Goal: Task Accomplishment & Management: Manage account settings

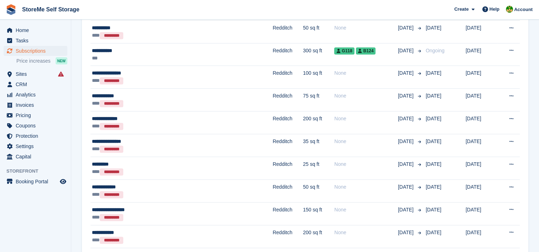
scroll to position [463, 0]
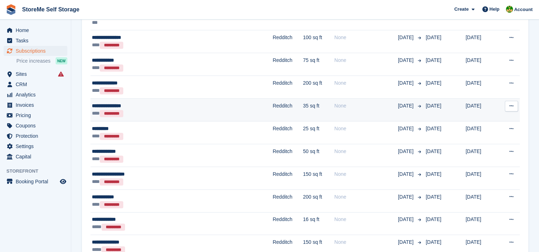
click at [272, 108] on td "Redditch" at bounding box center [287, 110] width 30 height 23
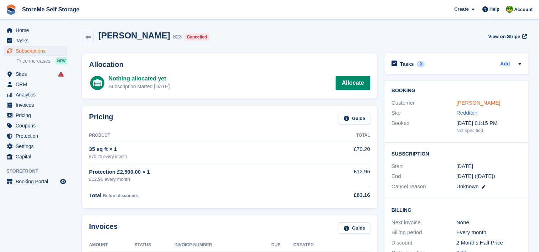
click at [467, 103] on link "Gregory Boughton" at bounding box center [478, 103] width 44 height 6
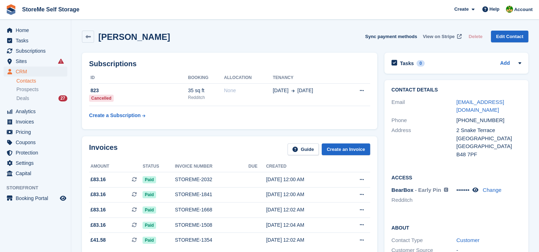
click at [446, 37] on span "View on Stripe" at bounding box center [438, 36] width 32 height 7
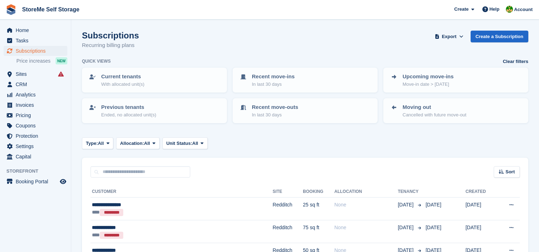
scroll to position [463, 0]
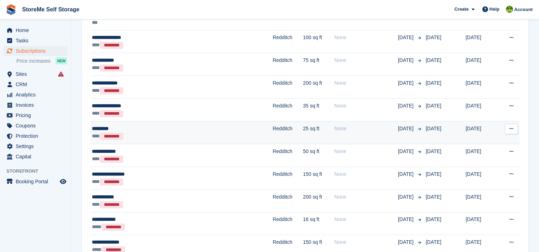
click at [272, 131] on td "Redditch" at bounding box center [287, 132] width 30 height 23
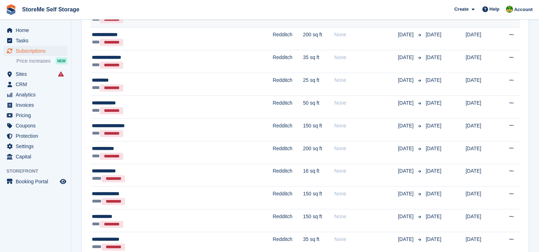
scroll to position [534, 0]
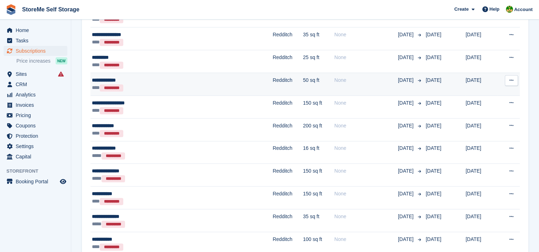
click at [272, 75] on td "Redditch" at bounding box center [287, 84] width 30 height 23
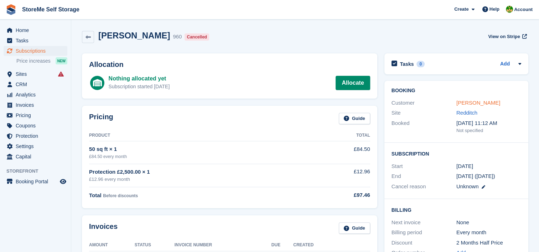
click at [468, 105] on link "Michael moore" at bounding box center [478, 103] width 44 height 6
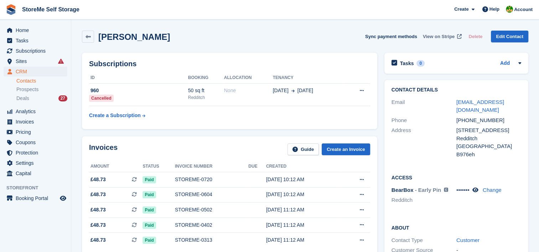
click at [442, 37] on span "View on Stripe" at bounding box center [438, 36] width 32 height 7
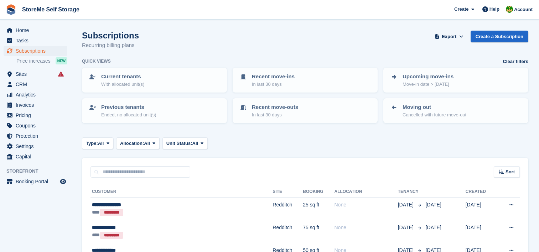
scroll to position [534, 0]
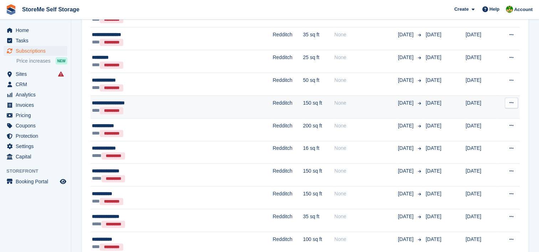
click at [272, 108] on td "Redditch" at bounding box center [287, 106] width 30 height 23
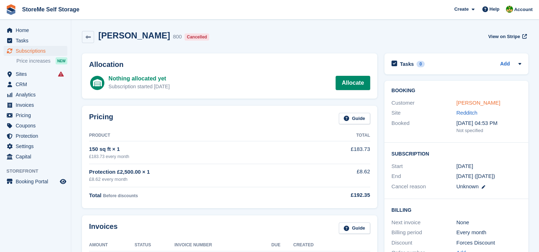
click at [463, 104] on link "Anna Cattell-Jones" at bounding box center [478, 103] width 44 height 6
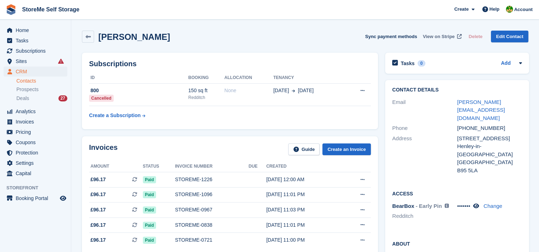
click at [441, 37] on span "View on Stripe" at bounding box center [438, 36] width 32 height 7
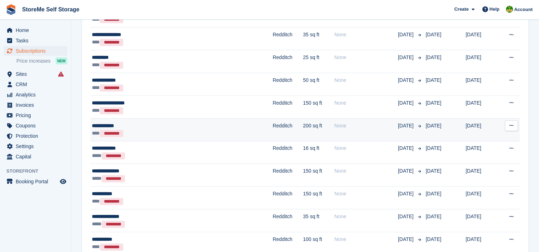
scroll to position [569, 0]
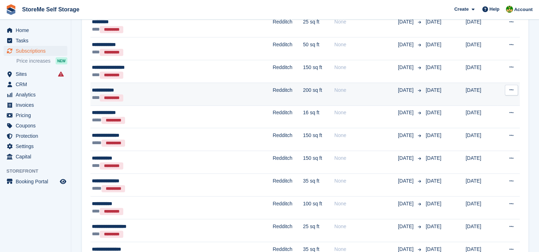
click at [272, 94] on td "Redditch" at bounding box center [287, 94] width 30 height 23
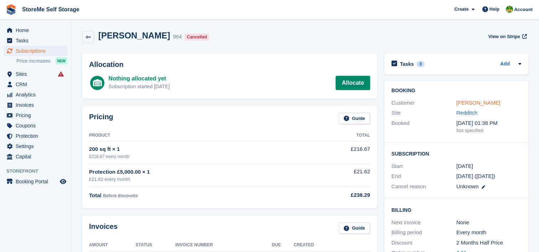
click at [481, 101] on link "[PERSON_NAME]" at bounding box center [478, 103] width 44 height 6
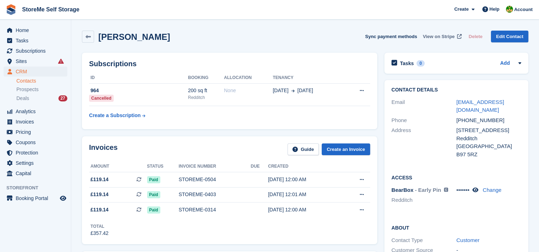
click at [443, 38] on span "View on Stripe" at bounding box center [438, 36] width 32 height 7
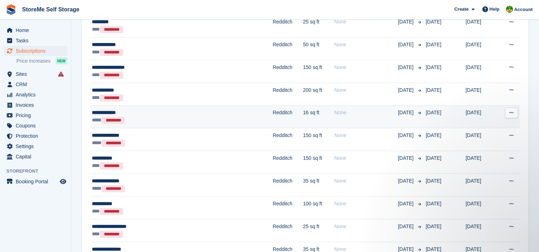
scroll to position [605, 0]
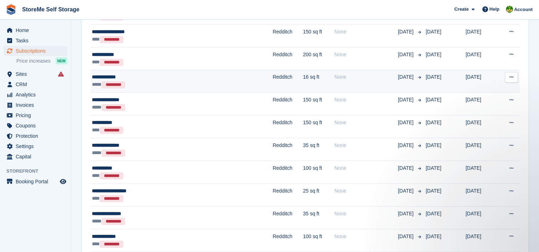
click at [272, 78] on td "Redditch" at bounding box center [287, 81] width 30 height 23
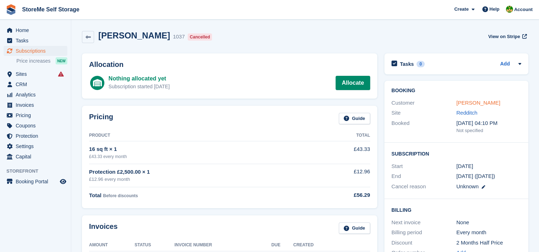
click at [468, 105] on link "Glenys Horton" at bounding box center [478, 103] width 44 height 6
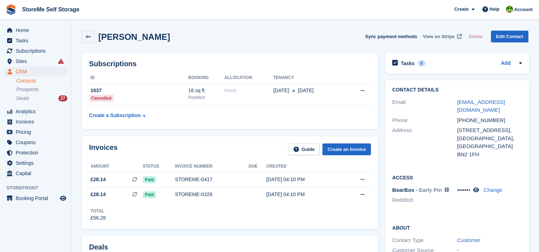
click at [432, 36] on span "View on Stripe" at bounding box center [438, 36] width 32 height 7
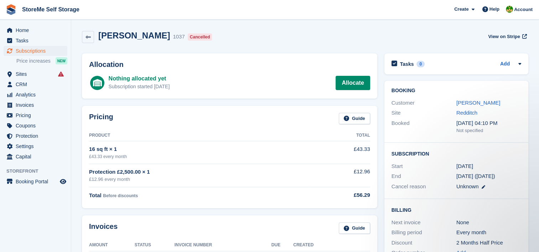
scroll to position [36, 0]
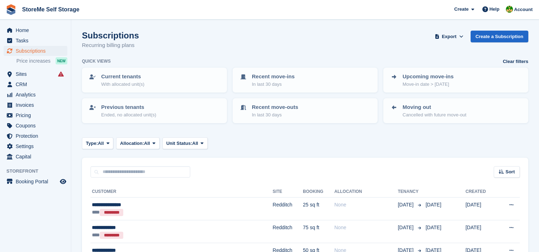
scroll to position [605, 0]
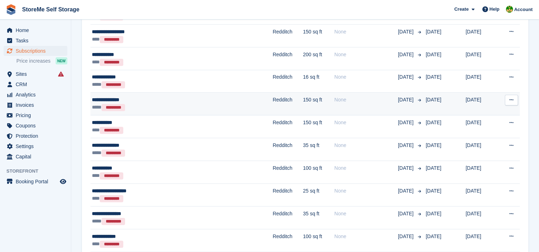
click at [201, 100] on div "**********" at bounding box center [150, 99] width 117 height 7
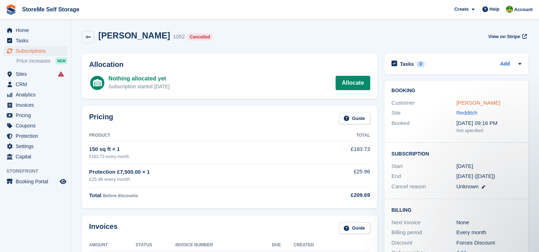
click at [480, 104] on link "[PERSON_NAME]" at bounding box center [478, 103] width 44 height 6
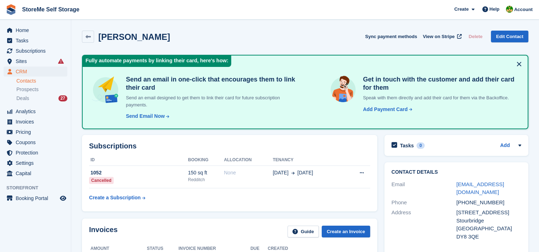
click at [516, 63] on button at bounding box center [518, 63] width 11 height 11
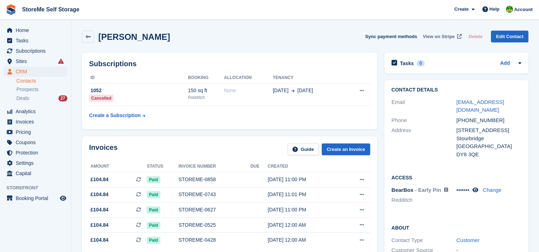
click at [445, 38] on span "View on Stripe" at bounding box center [438, 36] width 32 height 7
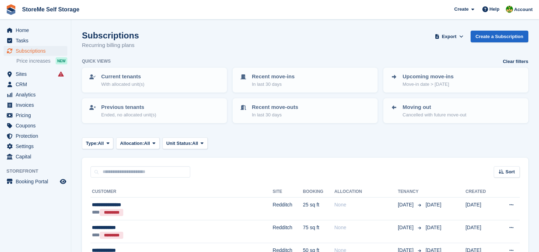
scroll to position [605, 0]
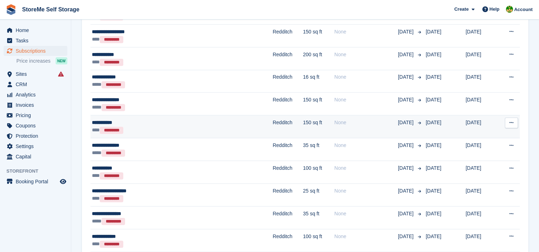
click at [193, 126] on div "*** *********" at bounding box center [150, 129] width 117 height 7
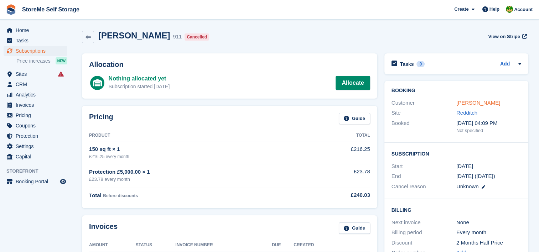
click at [458, 105] on link "[PERSON_NAME]" at bounding box center [478, 103] width 44 height 6
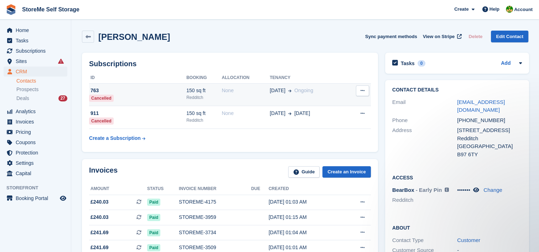
click at [241, 93] on div "None" at bounding box center [245, 90] width 48 height 7
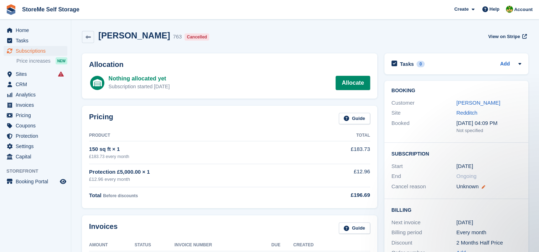
click at [483, 187] on icon at bounding box center [483, 187] width 4 height 4
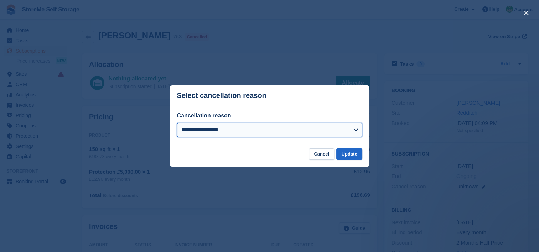
click at [200, 127] on select "**********" at bounding box center [269, 130] width 185 height 14
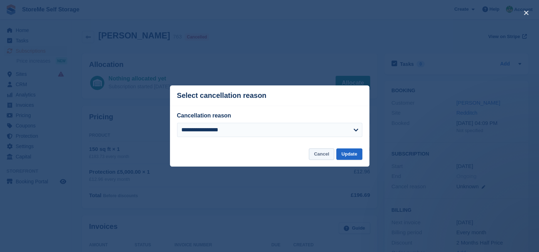
click at [316, 153] on button "Cancel" at bounding box center [321, 154] width 25 height 12
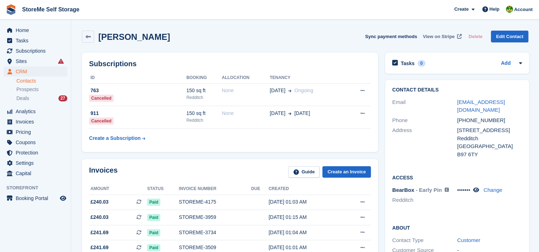
click at [436, 38] on span "View on Stripe" at bounding box center [438, 36] width 32 height 7
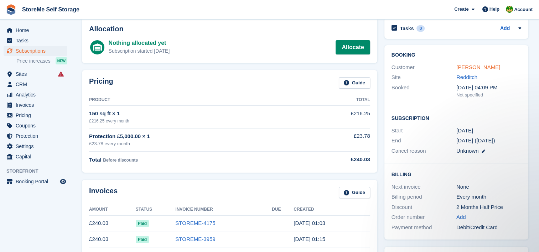
click at [468, 67] on link "Luke Ottley" at bounding box center [478, 67] width 44 height 6
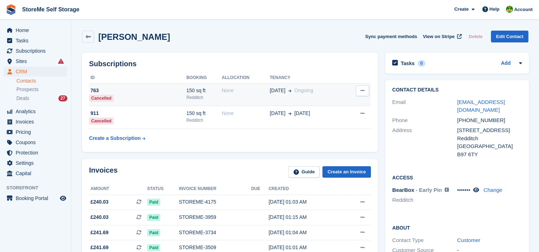
click at [336, 91] on div "30 Aug Ongoing" at bounding box center [306, 90] width 75 height 7
click at [360, 90] on icon at bounding box center [362, 90] width 4 height 5
click at [319, 104] on p "Cancel subscription" at bounding box center [335, 104] width 62 height 9
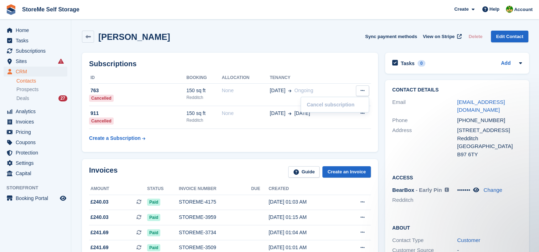
click at [309, 48] on div "[PERSON_NAME] Sync payment methods View on Stripe Delete Edit Contact" at bounding box center [304, 38] width 453 height 22
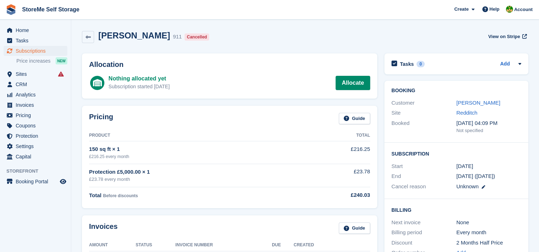
click at [469, 98] on div "Customer [PERSON_NAME]" at bounding box center [456, 103] width 130 height 10
click at [465, 103] on link "[PERSON_NAME]" at bounding box center [478, 103] width 44 height 6
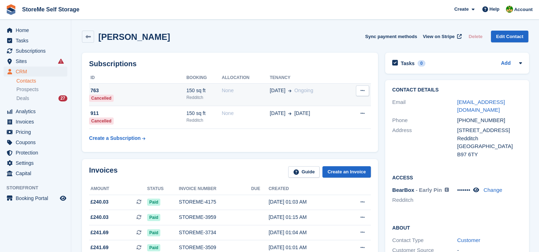
click at [227, 94] on td "None" at bounding box center [245, 94] width 48 height 23
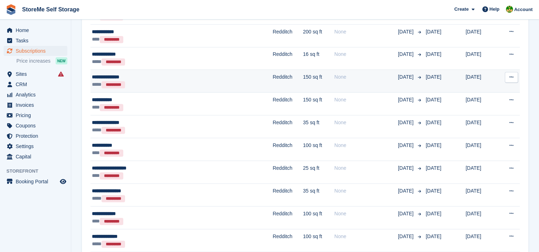
scroll to position [641, 0]
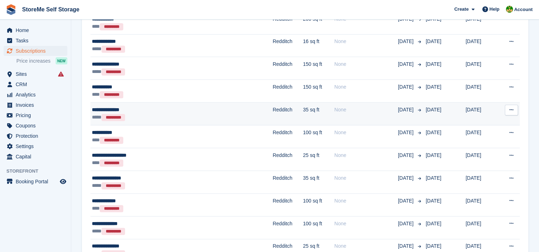
click at [272, 113] on td "Redditch" at bounding box center [287, 114] width 30 height 23
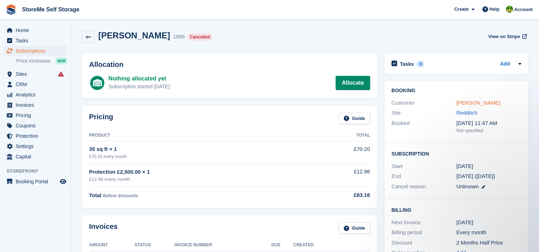
click at [466, 103] on link "[PERSON_NAME]" at bounding box center [478, 103] width 44 height 6
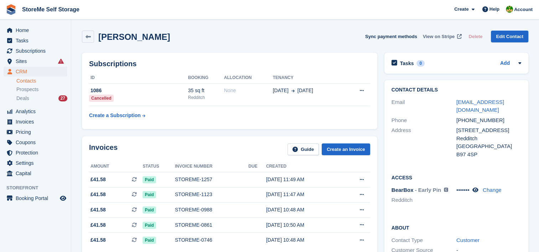
click at [448, 36] on span "View on Stripe" at bounding box center [438, 36] width 32 height 7
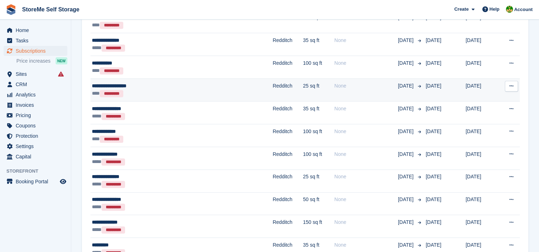
scroll to position [712, 0]
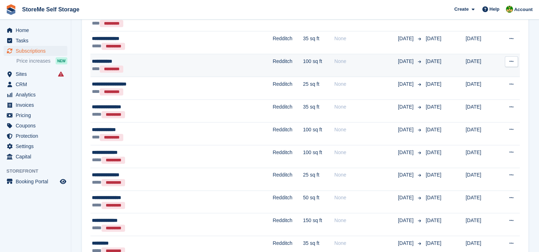
click at [197, 62] on div "**********" at bounding box center [150, 61] width 117 height 7
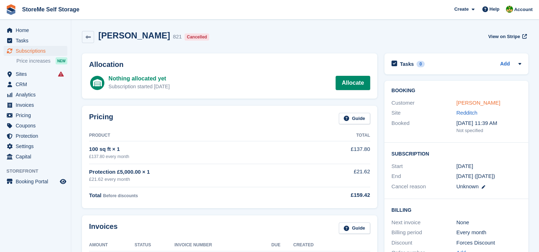
click at [473, 103] on link "Amy Allcock" at bounding box center [478, 103] width 44 height 6
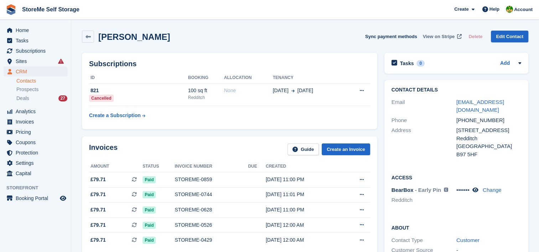
click at [432, 36] on span "View on Stripe" at bounding box center [438, 36] width 32 height 7
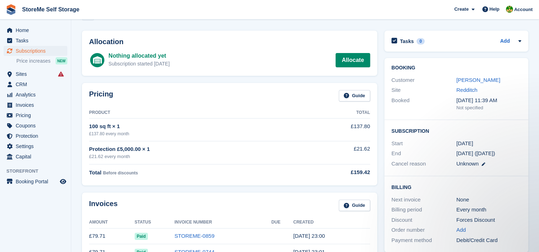
scroll to position [36, 0]
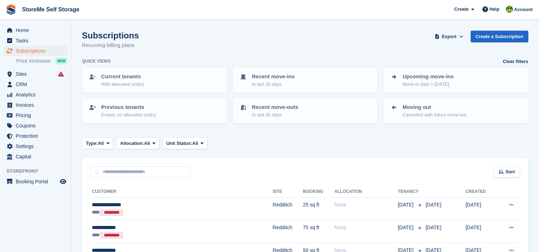
scroll to position [712, 0]
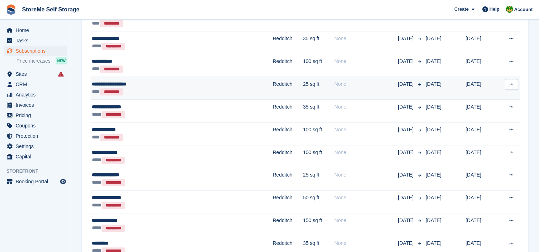
click at [272, 86] on td "Redditch" at bounding box center [287, 88] width 30 height 23
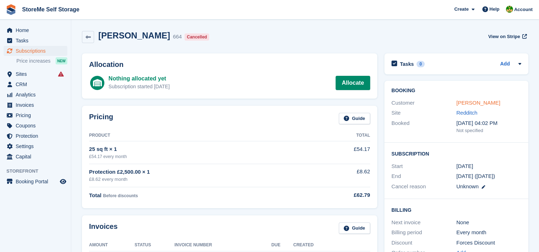
click at [466, 102] on link "Douglas Colin Wilks" at bounding box center [478, 103] width 44 height 6
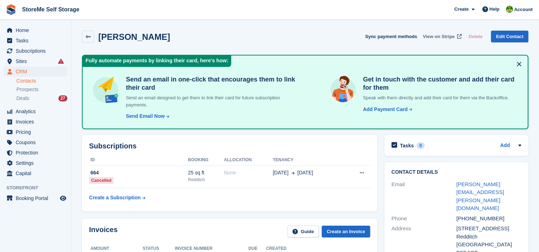
click at [438, 37] on span "View on Stripe" at bounding box center [438, 36] width 32 height 7
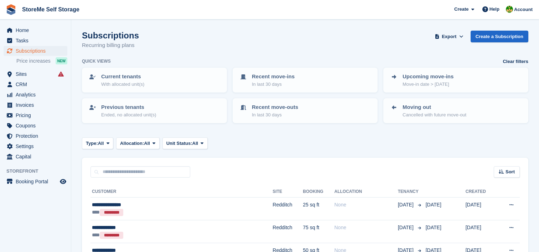
scroll to position [712, 0]
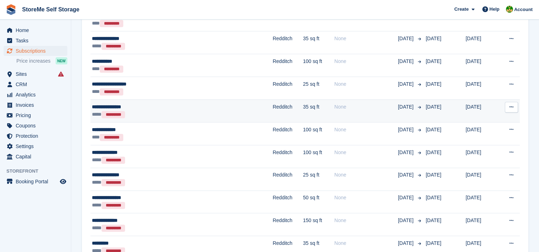
click at [272, 110] on td "Redditch" at bounding box center [287, 110] width 30 height 23
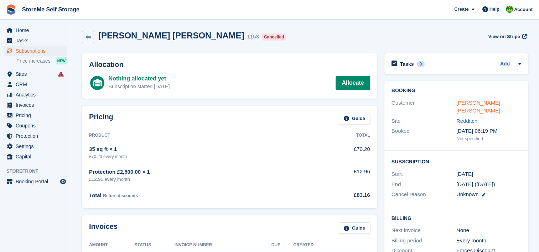
click at [480, 103] on link "Andrew Mark Hall" at bounding box center [478, 107] width 44 height 14
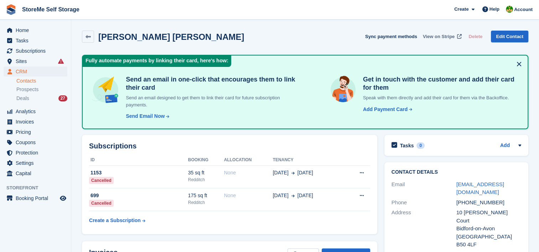
click at [441, 36] on span "View on Stripe" at bounding box center [438, 36] width 32 height 7
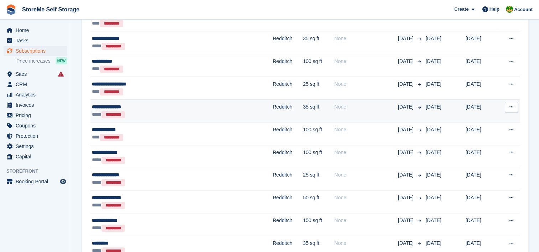
scroll to position [747, 0]
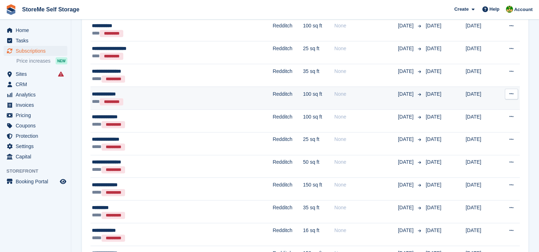
click at [272, 95] on td "Redditch" at bounding box center [287, 97] width 30 height 23
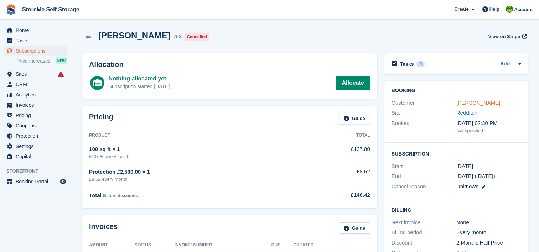
click at [466, 105] on link "[PERSON_NAME]" at bounding box center [478, 103] width 44 height 6
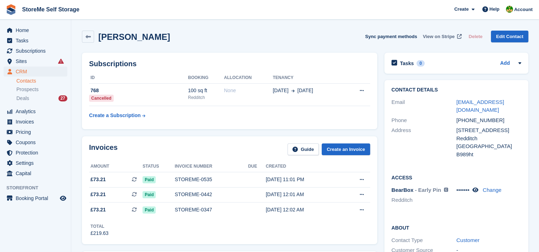
click at [444, 38] on span "View on Stripe" at bounding box center [438, 36] width 32 height 7
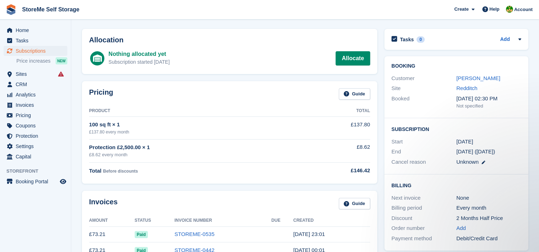
scroll to position [36, 0]
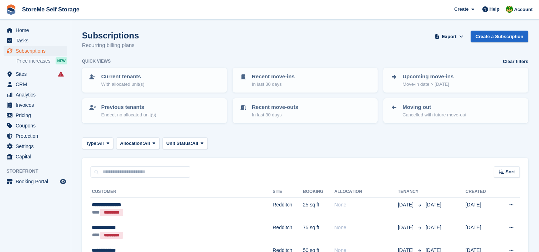
scroll to position [747, 0]
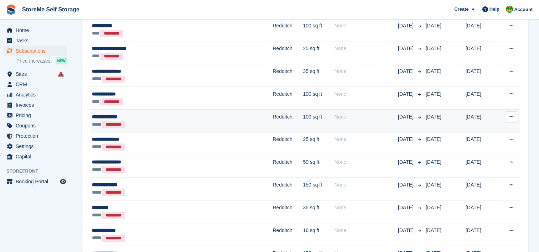
click at [208, 117] on div "**********" at bounding box center [150, 116] width 117 height 7
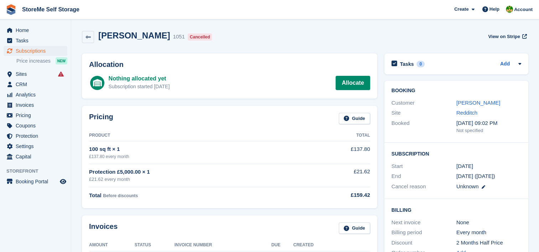
click at [474, 100] on link "Angela Garbitt" at bounding box center [478, 103] width 44 height 6
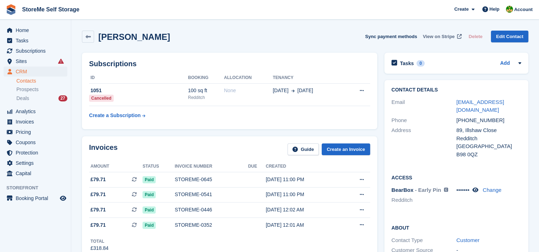
click at [450, 37] on span "View on Stripe" at bounding box center [438, 36] width 32 height 7
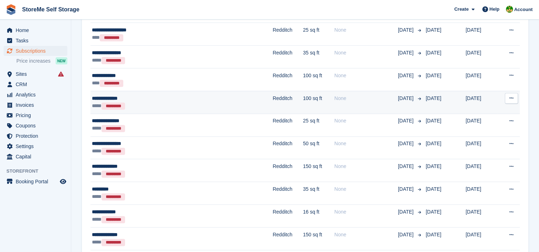
scroll to position [783, 0]
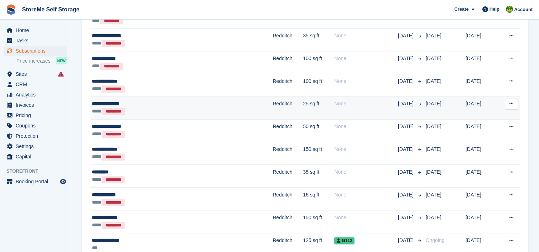
click at [196, 103] on div "**********" at bounding box center [150, 103] width 117 height 7
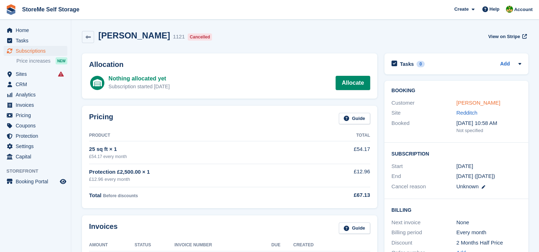
click at [476, 101] on link "[PERSON_NAME]" at bounding box center [478, 103] width 44 height 6
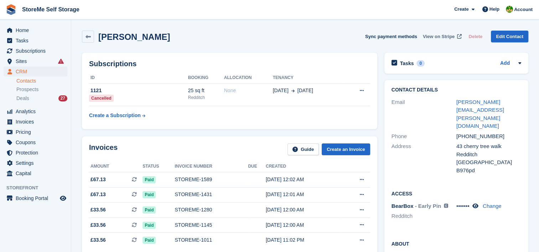
click at [446, 37] on span "View on Stripe" at bounding box center [438, 36] width 32 height 7
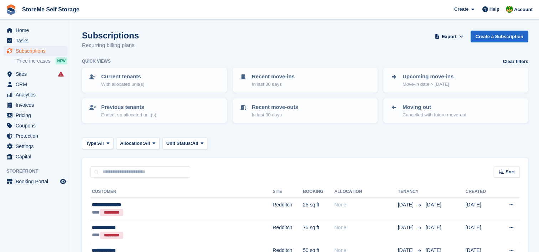
scroll to position [783, 0]
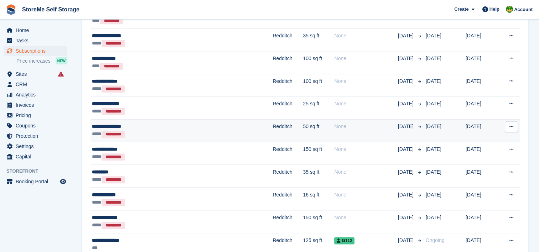
click at [272, 126] on td "Redditch" at bounding box center [287, 130] width 30 height 23
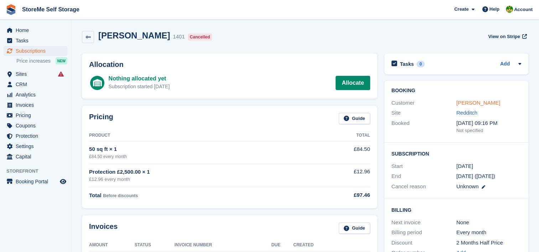
click at [472, 102] on link "[PERSON_NAME]" at bounding box center [478, 103] width 44 height 6
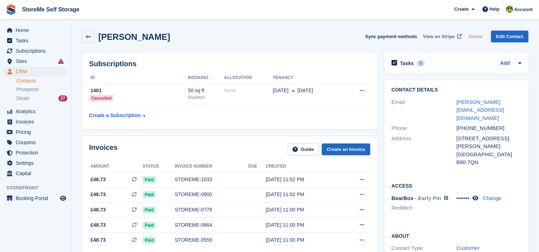
click at [453, 36] on span "View on Stripe" at bounding box center [438, 36] width 32 height 7
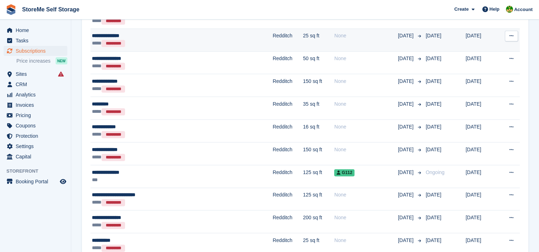
scroll to position [854, 0]
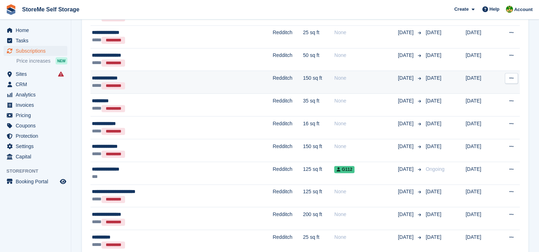
click at [202, 82] on div "**** *********" at bounding box center [150, 85] width 117 height 7
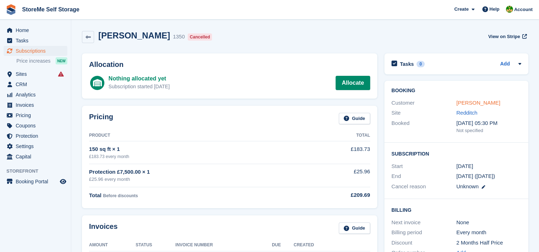
click at [477, 100] on link "[PERSON_NAME]" at bounding box center [478, 103] width 44 height 6
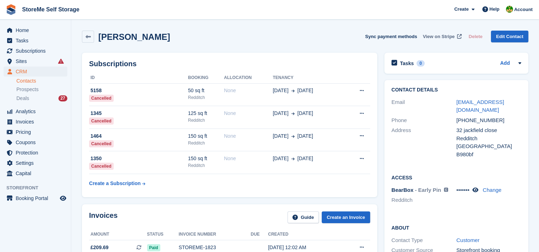
click at [438, 36] on span "View on Stripe" at bounding box center [438, 36] width 32 height 7
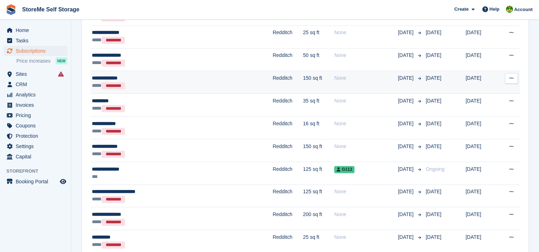
scroll to position [854, 0]
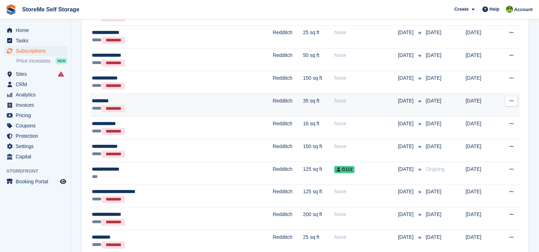
click at [272, 101] on td "Redditch" at bounding box center [287, 105] width 30 height 23
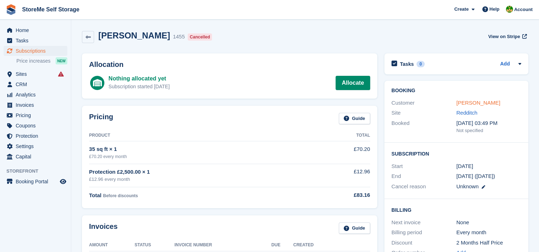
click at [471, 104] on link "Dave Dove" at bounding box center [478, 103] width 44 height 6
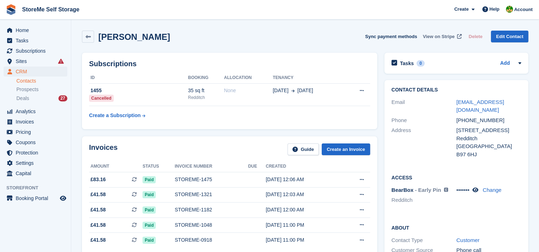
click at [446, 36] on span "View on Stripe" at bounding box center [438, 36] width 32 height 7
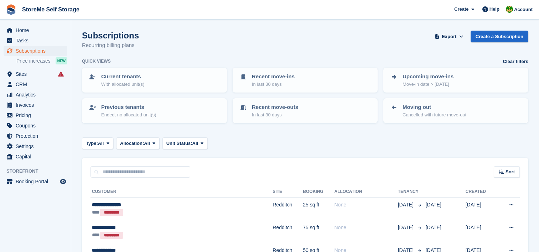
scroll to position [854, 0]
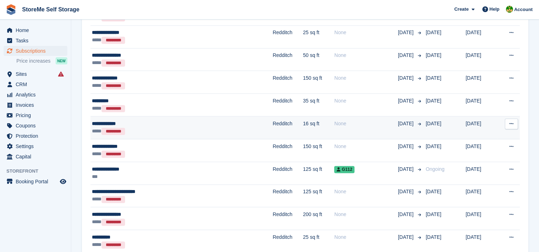
click at [272, 122] on td "Redditch" at bounding box center [287, 127] width 30 height 23
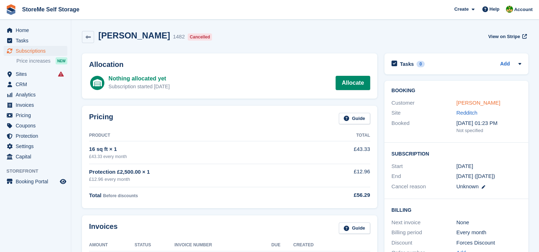
click at [475, 103] on link "Steve Hopkins" at bounding box center [478, 103] width 44 height 6
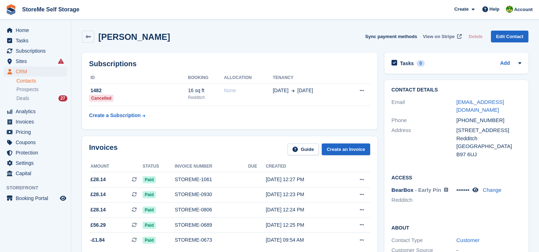
click at [440, 36] on span "View on Stripe" at bounding box center [438, 36] width 32 height 7
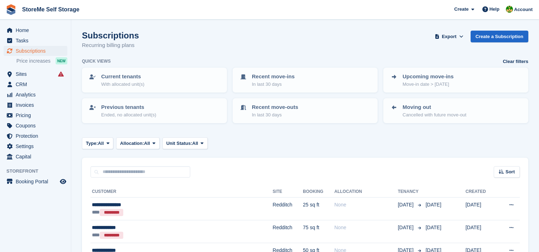
scroll to position [890, 0]
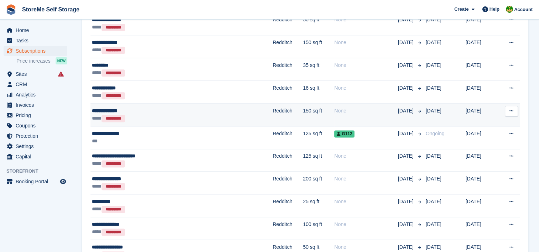
click at [272, 112] on td "Redditch" at bounding box center [287, 115] width 30 height 23
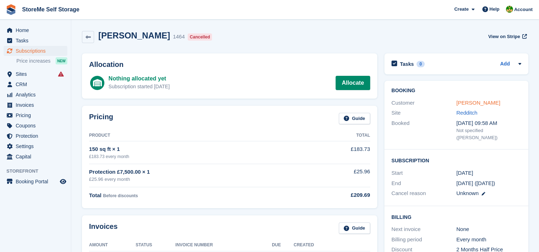
click at [492, 103] on link "[PERSON_NAME]" at bounding box center [478, 103] width 44 height 6
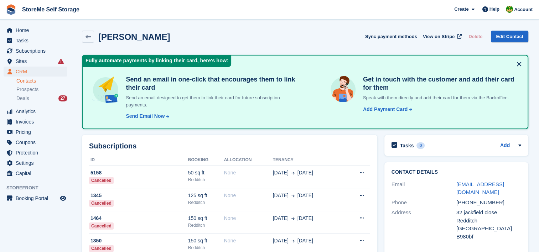
click at [519, 63] on button at bounding box center [518, 63] width 11 height 11
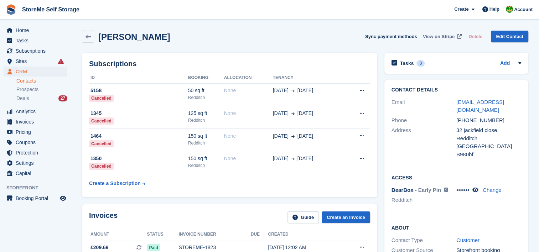
click at [442, 37] on span "View on Stripe" at bounding box center [438, 36] width 32 height 7
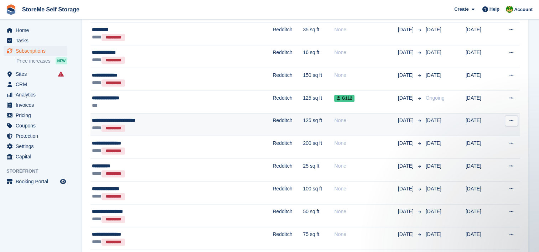
click at [205, 125] on div "**** *********" at bounding box center [150, 127] width 117 height 7
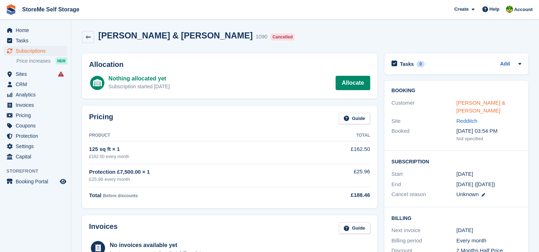
click at [476, 104] on link "Catherine & Jonathan Cox" at bounding box center [480, 107] width 49 height 14
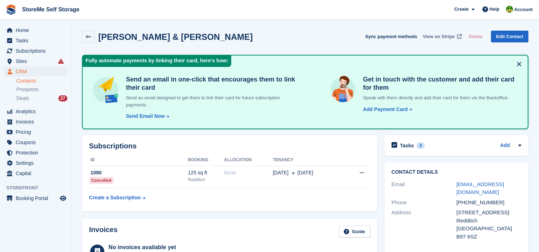
click at [446, 37] on span "View on Stripe" at bounding box center [438, 36] width 32 height 7
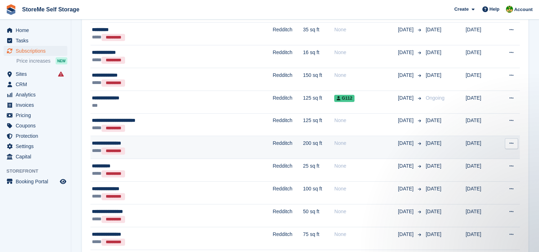
click at [272, 145] on td "Redditch" at bounding box center [287, 147] width 30 height 23
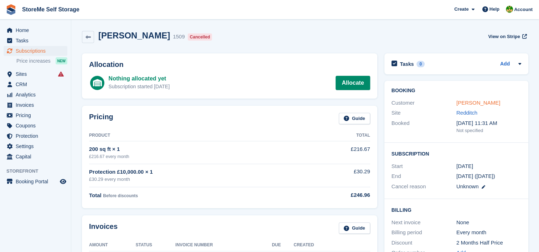
click at [465, 103] on link "[PERSON_NAME]" at bounding box center [478, 103] width 44 height 6
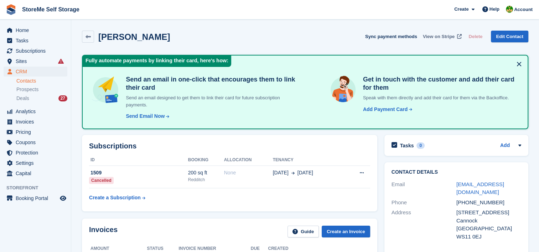
click at [445, 37] on span "View on Stripe" at bounding box center [438, 36] width 32 height 7
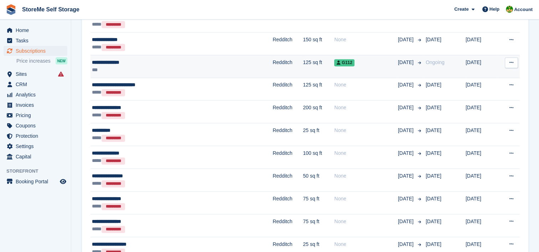
scroll to position [997, 0]
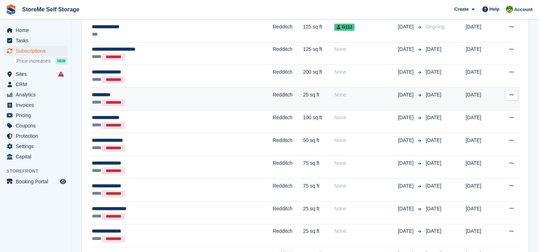
click at [272, 98] on td "Redditch" at bounding box center [287, 99] width 30 height 23
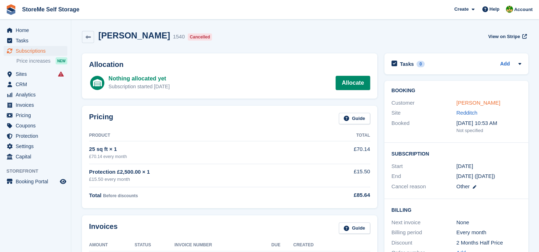
click at [469, 101] on link "Dee Miller" at bounding box center [478, 103] width 44 height 6
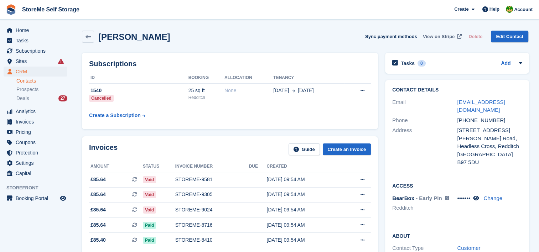
click at [449, 37] on span "View on Stripe" at bounding box center [438, 36] width 32 height 7
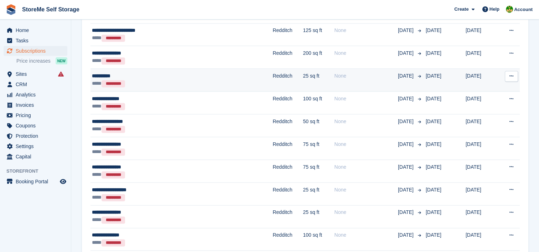
scroll to position [1032, 0]
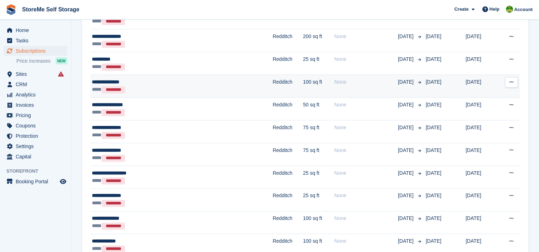
click at [272, 85] on td "Redditch" at bounding box center [287, 86] width 30 height 23
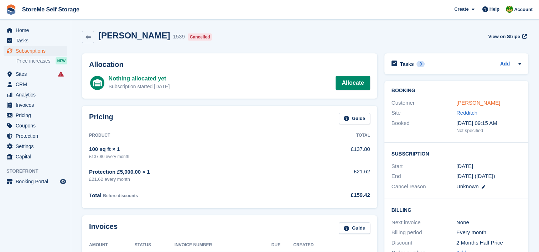
click at [483, 103] on link "[PERSON_NAME]" at bounding box center [478, 103] width 44 height 6
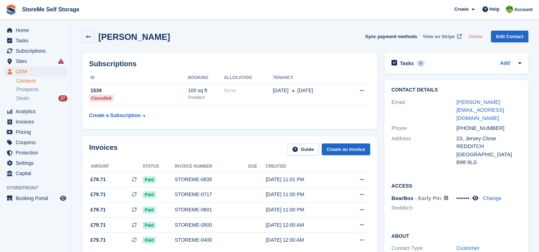
click at [437, 35] on span "View on Stripe" at bounding box center [438, 36] width 32 height 7
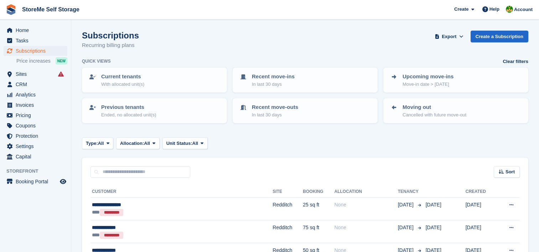
scroll to position [1032, 0]
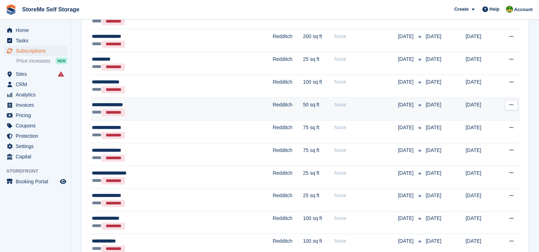
click at [272, 108] on td "Redditch" at bounding box center [287, 109] width 30 height 23
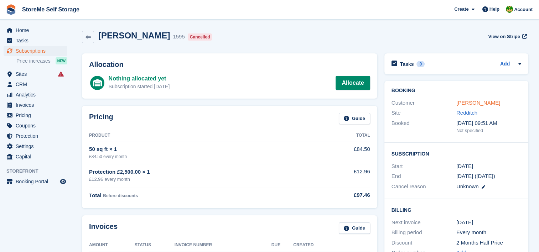
click at [490, 104] on link "Stephen Blakemore" at bounding box center [478, 103] width 44 height 6
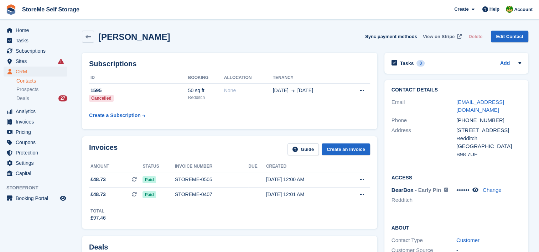
click at [452, 37] on span "View on Stripe" at bounding box center [438, 36] width 32 height 7
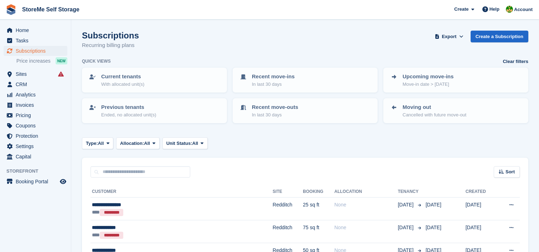
scroll to position [1032, 0]
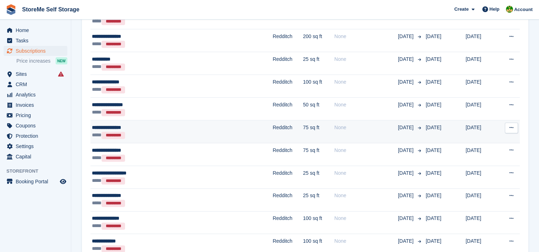
click at [185, 128] on div "**********" at bounding box center [150, 127] width 117 height 7
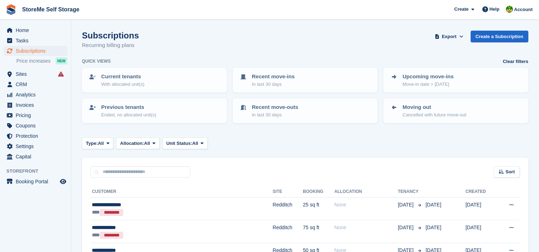
scroll to position [1032, 0]
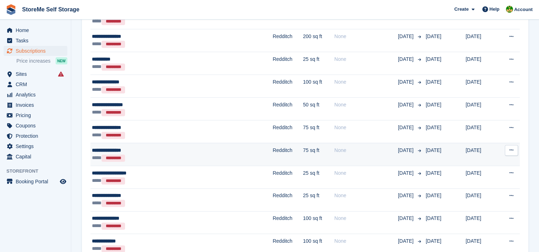
click at [183, 154] on div "**** *********" at bounding box center [150, 157] width 117 height 7
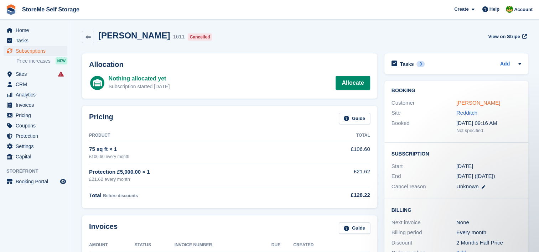
click at [490, 103] on link "[PERSON_NAME]" at bounding box center [478, 103] width 44 height 6
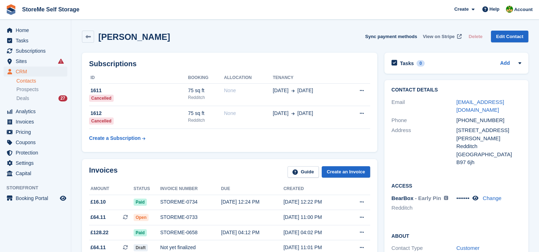
click at [448, 37] on span "View on Stripe" at bounding box center [438, 36] width 32 height 7
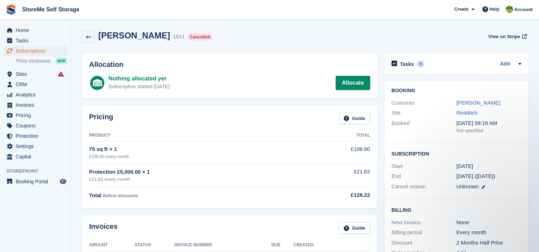
scroll to position [36, 0]
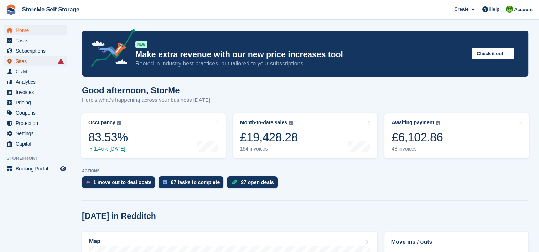
click at [20, 62] on span "Sites" at bounding box center [37, 61] width 43 height 10
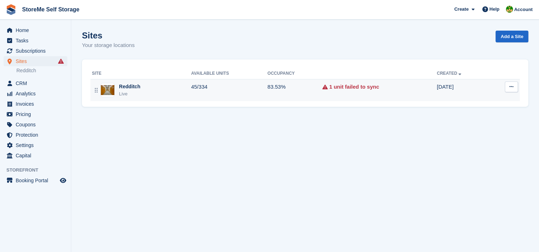
click at [230, 89] on td "45/334" at bounding box center [229, 90] width 76 height 22
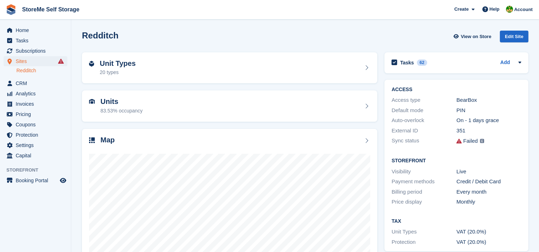
click at [152, 65] on div "Unit Types 20 types" at bounding box center [229, 67] width 281 height 17
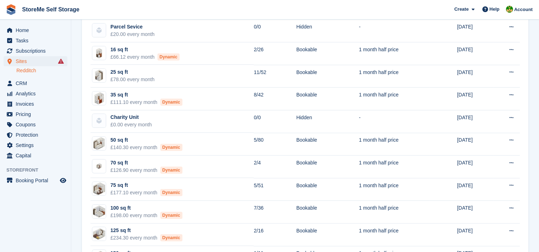
scroll to position [71, 0]
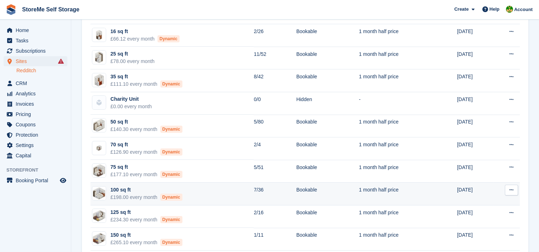
click at [221, 196] on td "100 sq ft £198.00 every month Dynamic" at bounding box center [171, 194] width 163 height 23
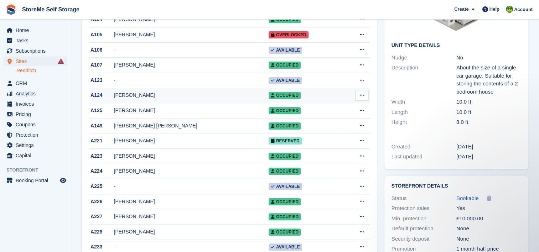
scroll to position [142, 0]
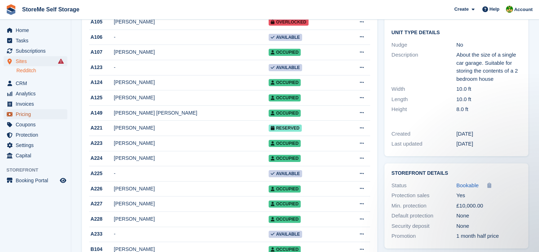
click at [28, 112] on span "Pricing" at bounding box center [37, 114] width 43 height 10
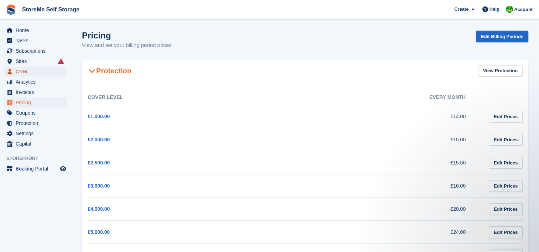
click at [25, 73] on span "CRM" at bounding box center [37, 72] width 43 height 10
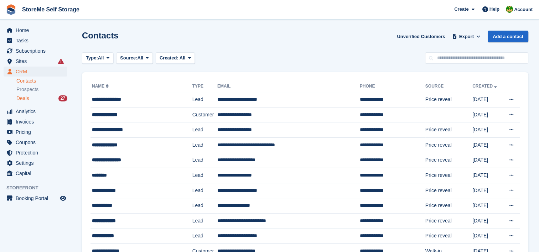
click at [22, 101] on span "Deals" at bounding box center [22, 98] width 13 height 7
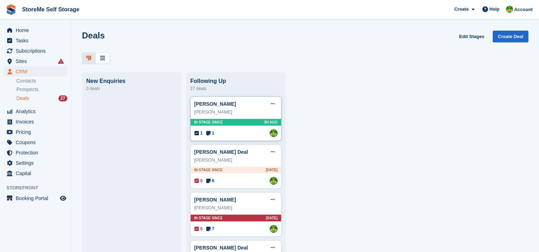
click at [257, 120] on div "sully Ullah Deal Edit deal Mark as won Mark as lost Delete deal sully Ullah In …" at bounding box center [235, 118] width 91 height 44
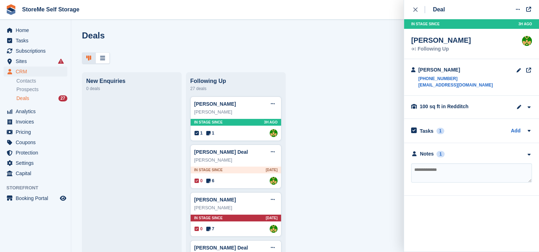
click at [431, 168] on textarea at bounding box center [471, 172] width 121 height 19
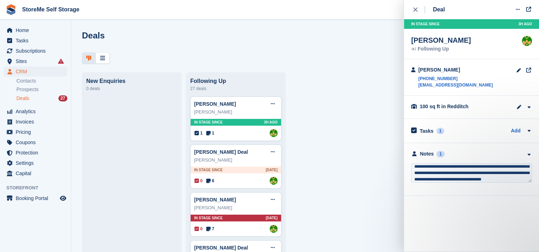
scroll to position [16, 0]
type textarea "**********"
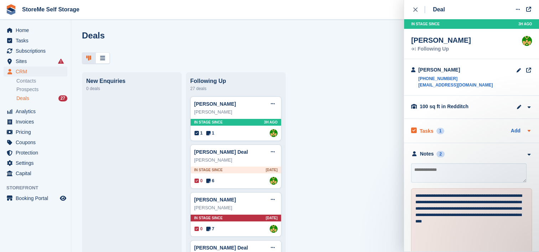
click at [425, 132] on h2 "Tasks" at bounding box center [426, 131] width 14 height 6
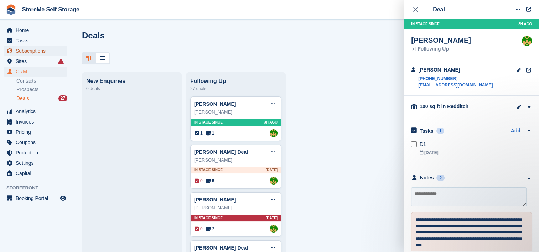
click at [34, 51] on span "Subscriptions" at bounding box center [37, 51] width 43 height 10
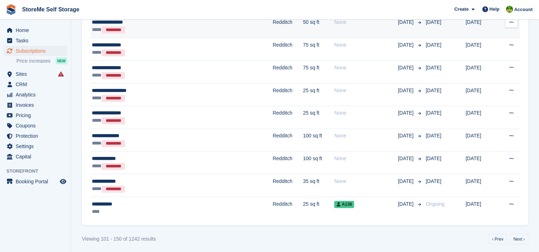
scroll to position [1115, 0]
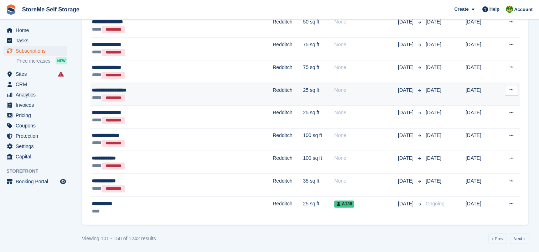
click at [272, 91] on td "Redditch" at bounding box center [287, 94] width 30 height 23
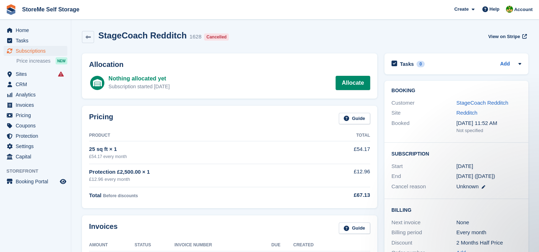
scroll to position [36, 0]
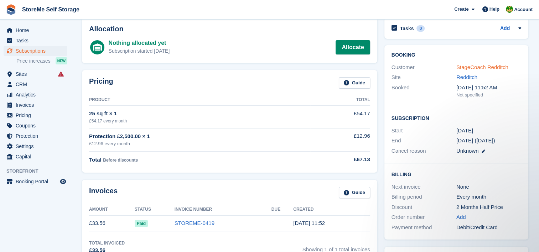
click at [467, 68] on link "StageCoach Redditch" at bounding box center [482, 67] width 52 height 6
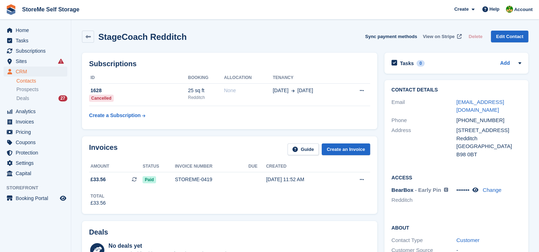
click at [434, 35] on span "View on Stripe" at bounding box center [438, 36] width 32 height 7
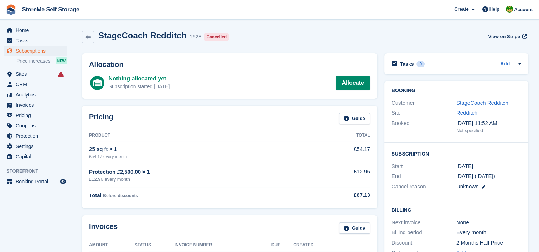
scroll to position [36, 0]
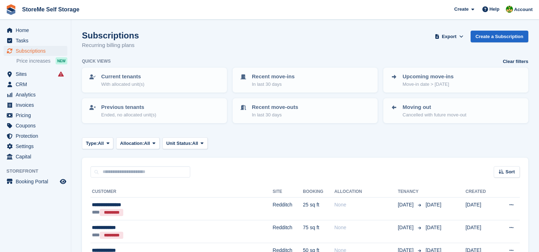
scroll to position [1115, 0]
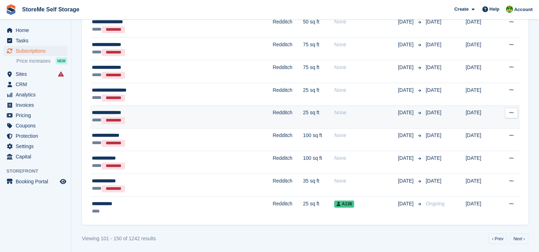
click at [272, 109] on td "Redditch" at bounding box center [287, 116] width 30 height 23
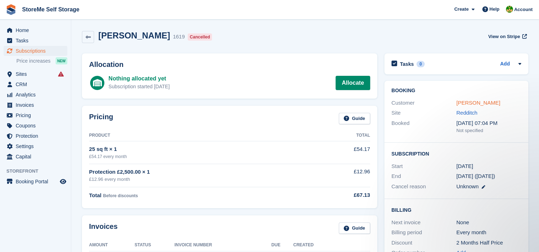
click at [466, 105] on link "Steven colquhoun" at bounding box center [478, 103] width 44 height 6
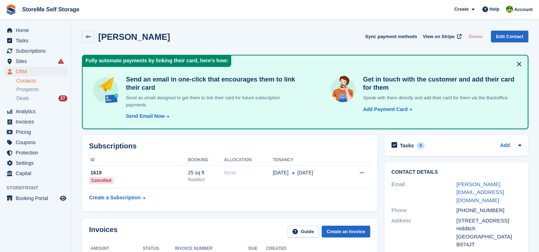
click at [520, 64] on button at bounding box center [518, 63] width 11 height 11
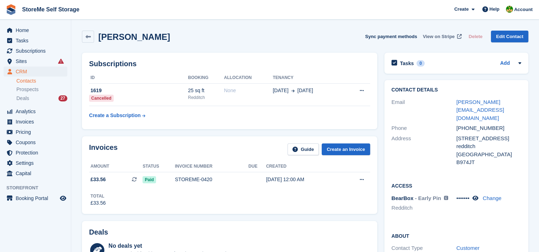
click at [444, 37] on span "View on Stripe" at bounding box center [438, 36] width 32 height 7
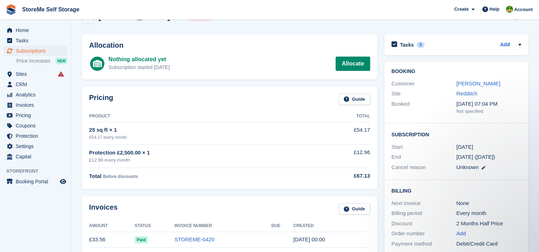
scroll to position [36, 0]
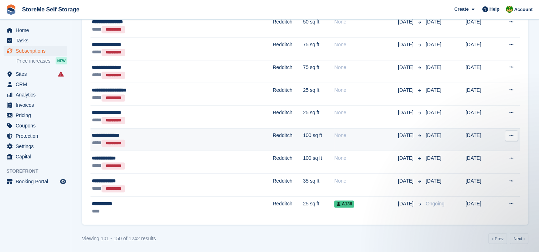
click at [334, 132] on div "None" at bounding box center [365, 135] width 63 height 7
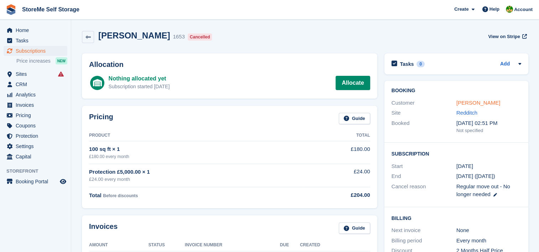
click at [472, 104] on link "Daniel Kowalski" at bounding box center [478, 103] width 44 height 6
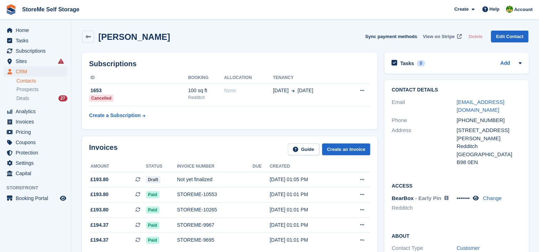
click at [438, 34] on span "View on Stripe" at bounding box center [438, 36] width 32 height 7
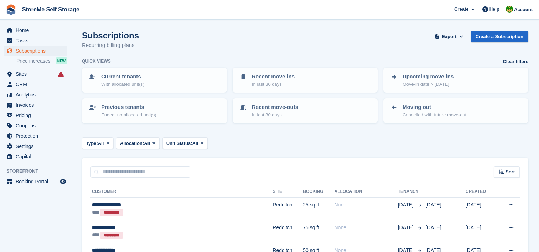
scroll to position [1115, 0]
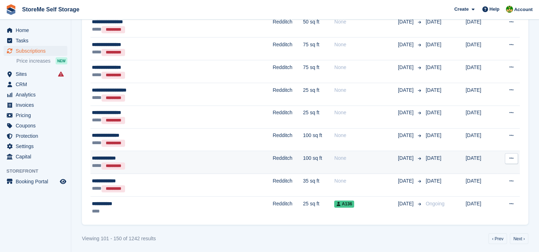
click at [303, 159] on td "100 sq ft" at bounding box center [318, 162] width 31 height 23
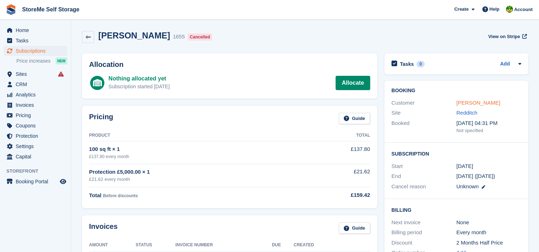
click at [476, 102] on link "[PERSON_NAME]" at bounding box center [478, 103] width 44 height 6
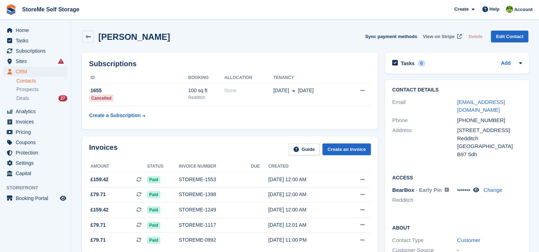
click at [446, 38] on span "View on Stripe" at bounding box center [438, 36] width 32 height 7
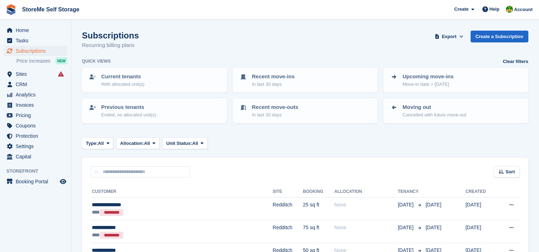
scroll to position [1115, 0]
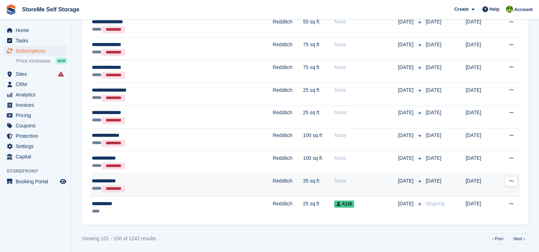
click at [303, 179] on td "35 sq ft" at bounding box center [318, 185] width 31 height 23
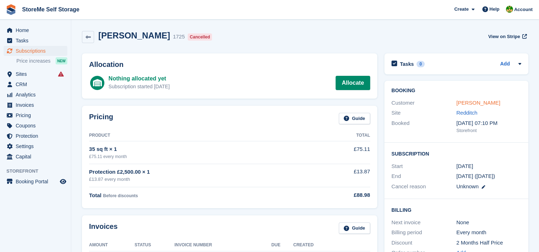
click at [483, 103] on link "Stephen Casey" at bounding box center [478, 103] width 44 height 6
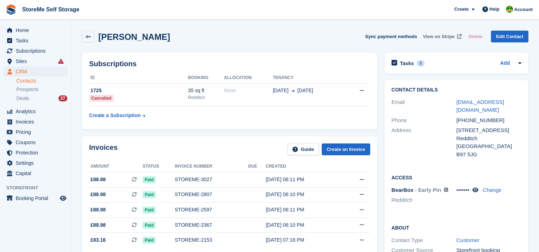
click at [443, 37] on span "View on Stripe" at bounding box center [438, 36] width 32 height 7
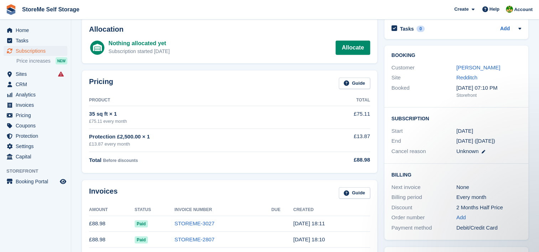
scroll to position [36, 0]
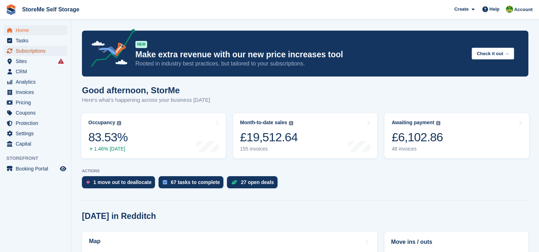
click at [42, 48] on span "Subscriptions" at bounding box center [37, 51] width 43 height 10
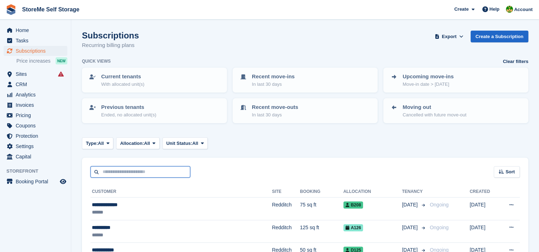
click at [164, 171] on input "text" at bounding box center [140, 172] width 100 height 12
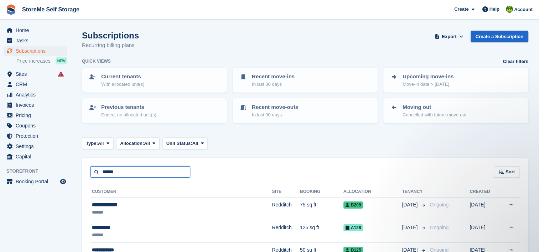
type input "******"
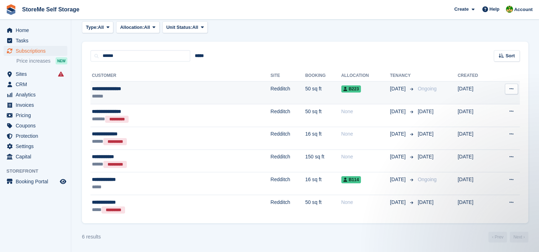
click at [270, 95] on td "Redditch" at bounding box center [287, 93] width 35 height 23
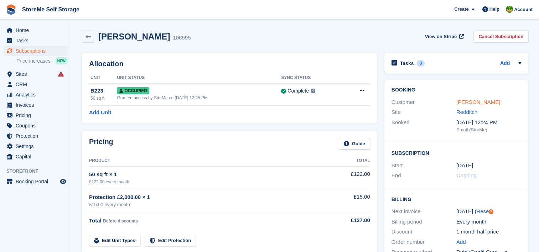
click at [478, 102] on link "Terence Pountney" at bounding box center [478, 102] width 44 height 6
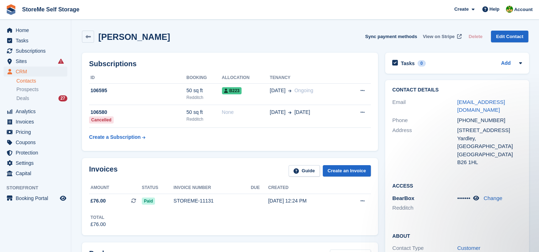
click at [442, 36] on span "View on Stripe" at bounding box center [438, 36] width 32 height 7
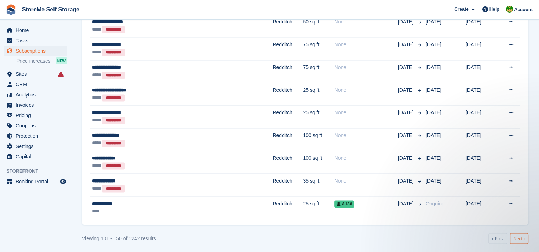
click at [521, 235] on link "Next ›" at bounding box center [518, 238] width 19 height 11
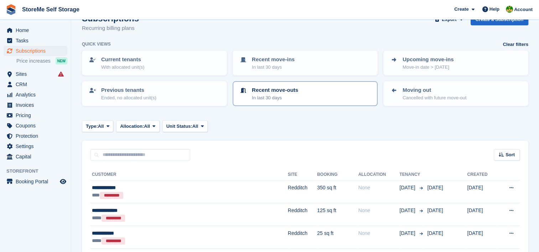
scroll to position [71, 0]
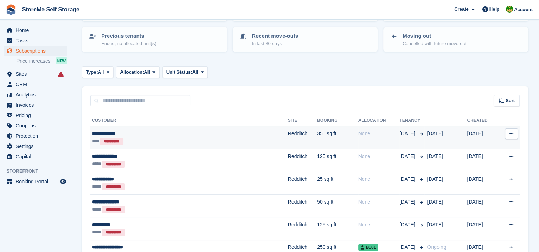
click at [288, 133] on td "Redditch" at bounding box center [302, 137] width 29 height 23
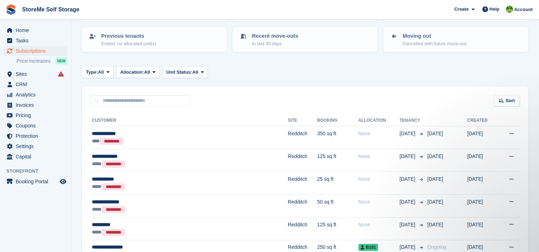
scroll to position [0, 0]
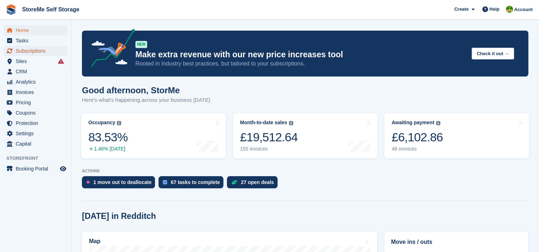
click at [37, 50] on span "Subscriptions" at bounding box center [37, 51] width 43 height 10
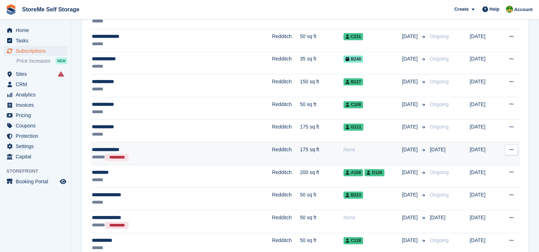
scroll to position [249, 0]
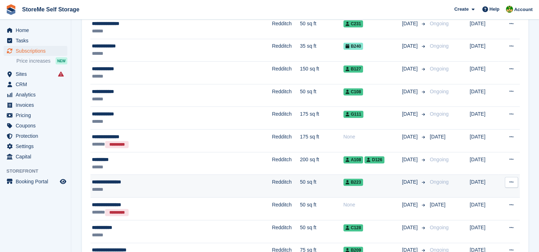
click at [272, 189] on td "Redditch" at bounding box center [286, 186] width 28 height 23
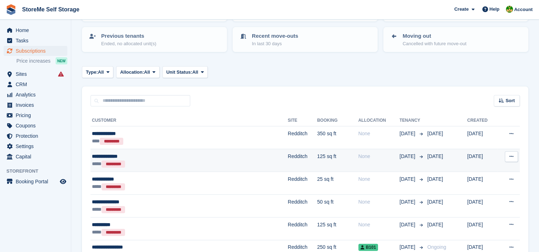
scroll to position [71, 0]
click at [288, 159] on td "Redditch" at bounding box center [302, 160] width 29 height 23
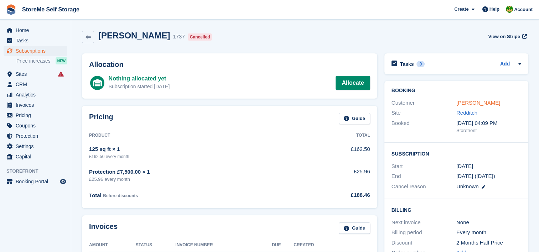
click at [470, 104] on link "Jon Williamson" at bounding box center [478, 103] width 44 height 6
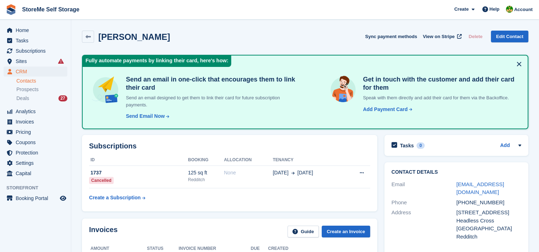
click at [518, 65] on button at bounding box center [518, 63] width 11 height 11
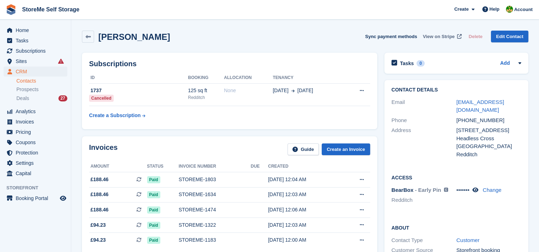
click at [447, 38] on span "View on Stripe" at bounding box center [438, 36] width 32 height 7
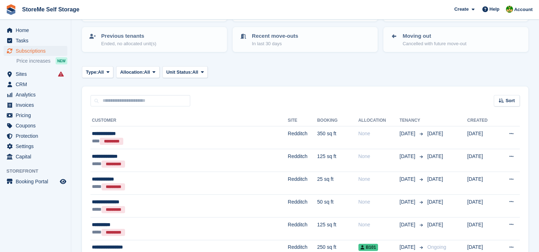
scroll to position [142, 0]
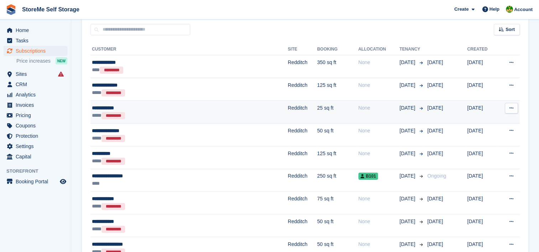
click at [288, 117] on td "Redditch" at bounding box center [302, 111] width 29 height 23
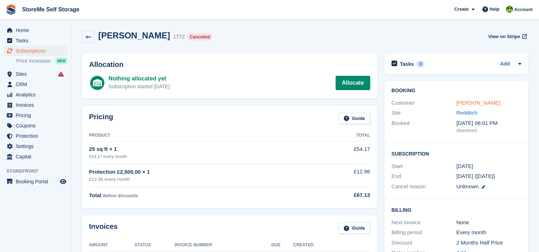
click at [476, 101] on link "[PERSON_NAME]" at bounding box center [478, 103] width 44 height 6
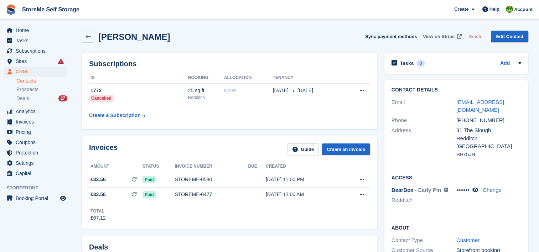
click at [443, 36] on span "View on Stripe" at bounding box center [438, 36] width 32 height 7
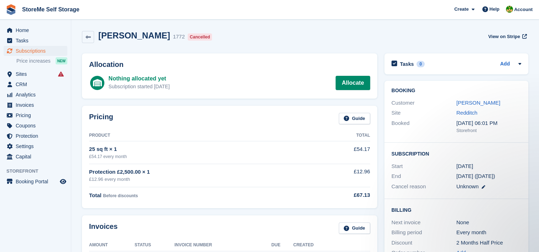
scroll to position [36, 0]
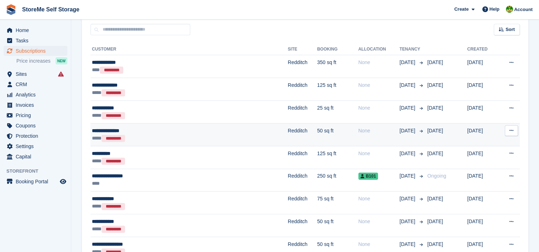
scroll to position [178, 0]
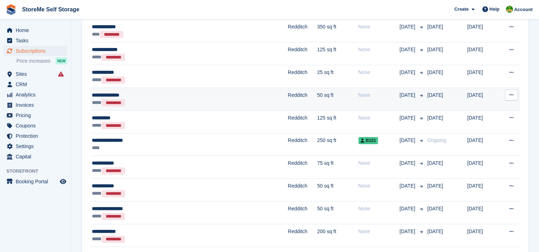
click at [288, 98] on td "Redditch" at bounding box center [302, 99] width 29 height 23
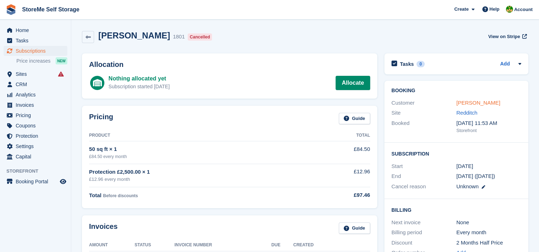
click at [484, 101] on link "[PERSON_NAME]" at bounding box center [478, 103] width 44 height 6
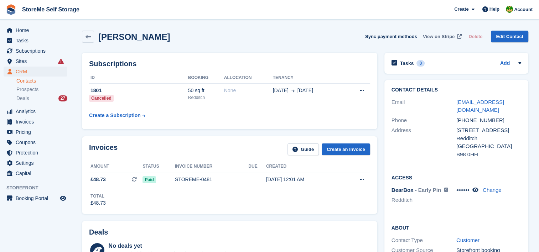
click at [445, 37] on span "View on Stripe" at bounding box center [438, 36] width 32 height 7
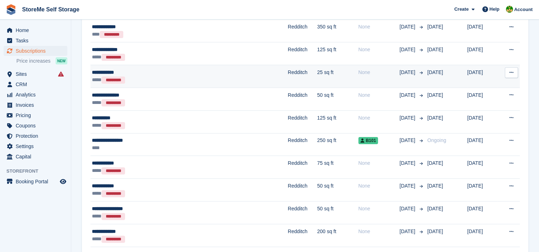
scroll to position [178, 0]
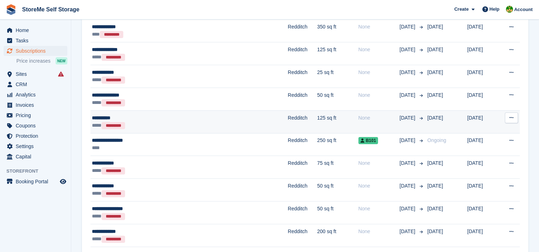
click at [288, 124] on td "Redditch" at bounding box center [302, 121] width 29 height 23
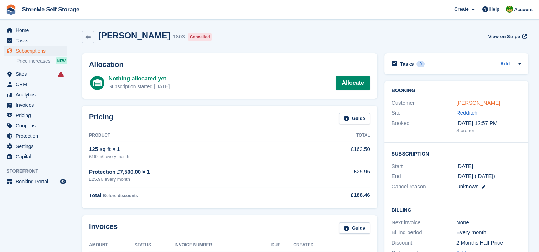
click at [466, 101] on link "Ruth Pucci" at bounding box center [478, 103] width 44 height 6
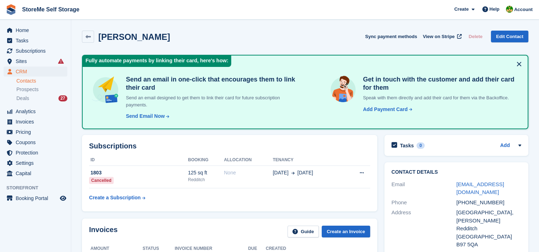
click at [519, 63] on button at bounding box center [518, 63] width 11 height 11
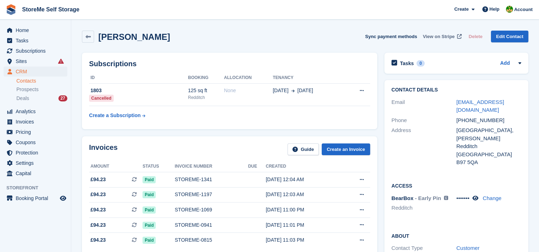
click at [448, 38] on span "View on Stripe" at bounding box center [438, 36] width 32 height 7
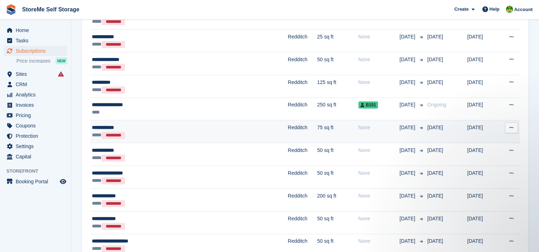
click at [288, 132] on td "Redditch" at bounding box center [302, 131] width 29 height 23
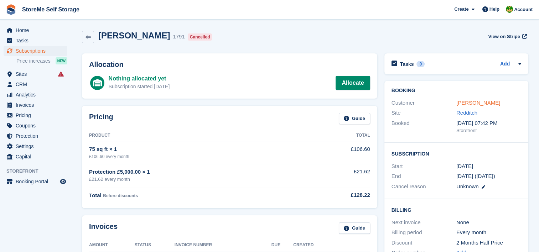
click at [480, 101] on link "Shaun Henley" at bounding box center [478, 103] width 44 height 6
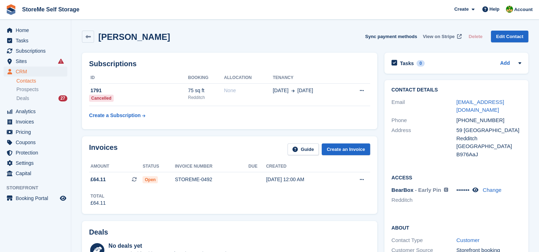
click at [440, 37] on span "View on Stripe" at bounding box center [438, 36] width 32 height 7
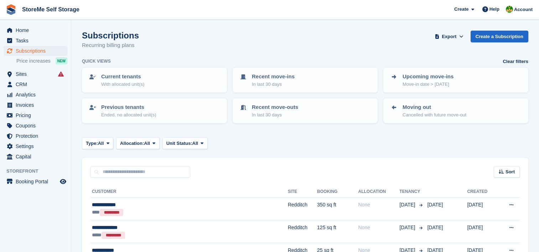
scroll to position [214, 0]
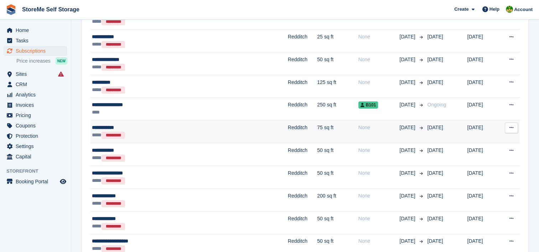
click at [288, 135] on td "Redditch" at bounding box center [302, 131] width 29 height 23
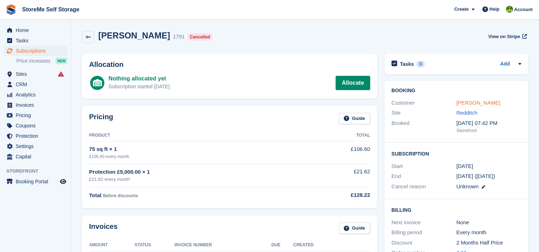
click at [471, 102] on link "Shaun Henley" at bounding box center [478, 103] width 44 height 6
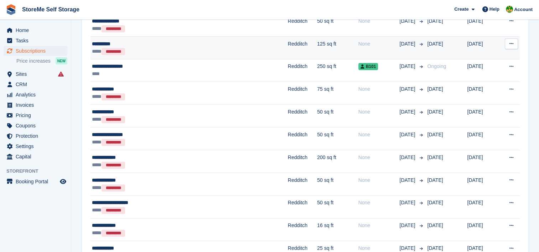
scroll to position [285, 0]
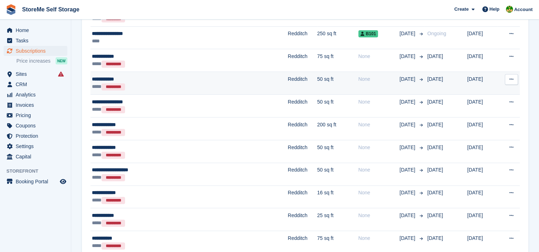
click at [207, 85] on div "**** *********" at bounding box center [157, 86] width 131 height 7
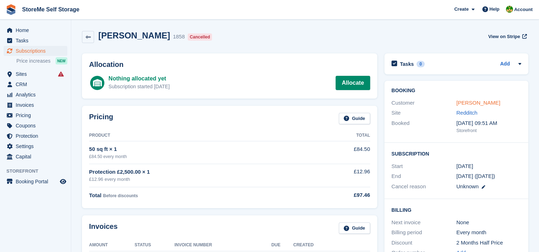
click at [463, 101] on link "jolene smith" at bounding box center [478, 103] width 44 height 6
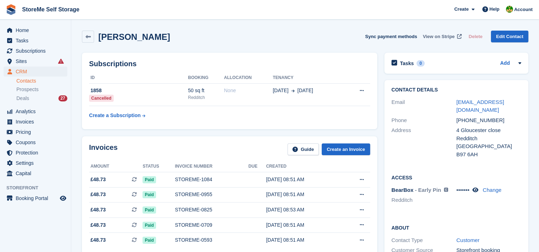
click at [437, 38] on span "View on Stripe" at bounding box center [438, 36] width 32 height 7
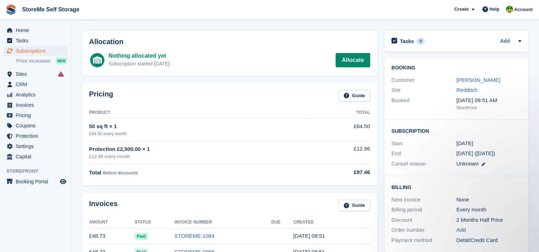
scroll to position [36, 0]
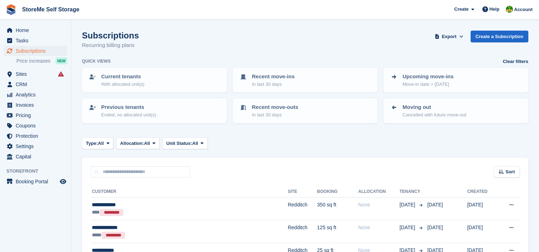
scroll to position [285, 0]
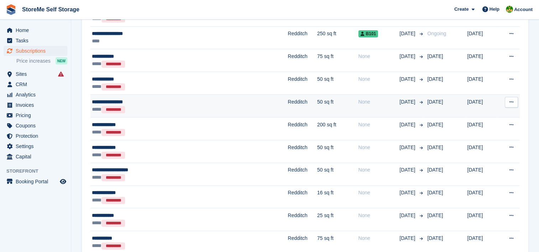
click at [174, 101] on div "**********" at bounding box center [157, 101] width 131 height 7
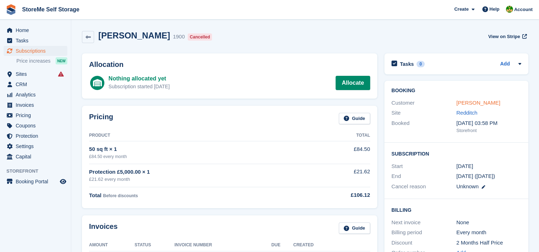
click at [474, 103] on link "[PERSON_NAME]" at bounding box center [478, 103] width 44 height 6
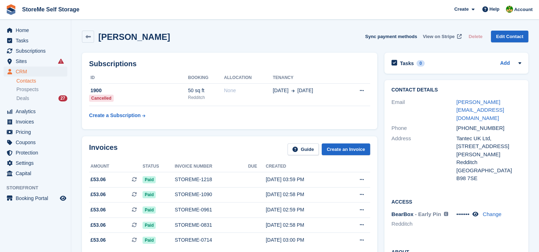
click at [441, 36] on span "View on Stripe" at bounding box center [438, 36] width 32 height 7
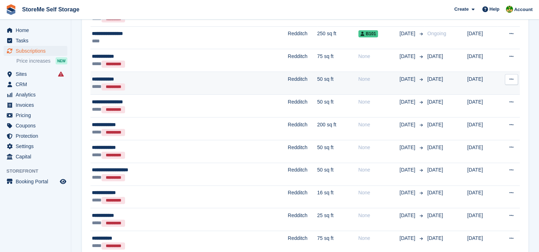
scroll to position [320, 0]
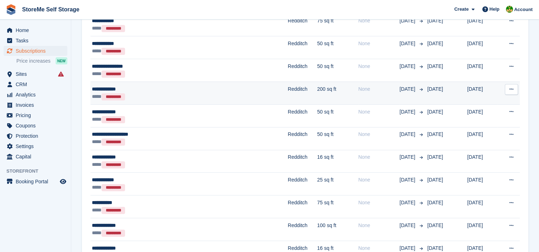
click at [288, 95] on td "Redditch" at bounding box center [302, 93] width 29 height 23
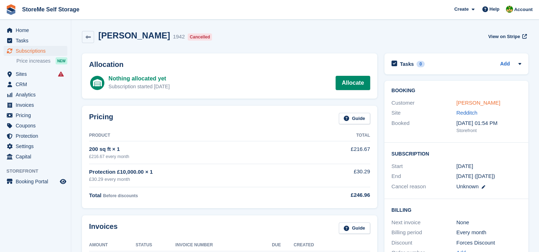
click at [466, 103] on link "[PERSON_NAME]" at bounding box center [478, 103] width 44 height 6
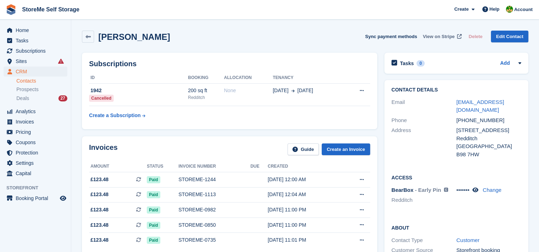
click at [437, 34] on span "View on Stripe" at bounding box center [438, 36] width 32 height 7
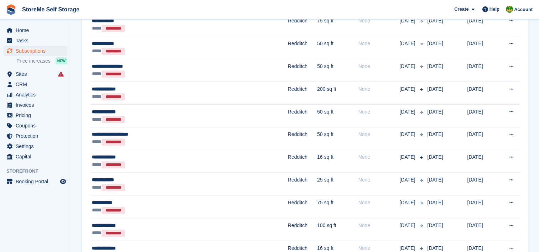
scroll to position [356, 0]
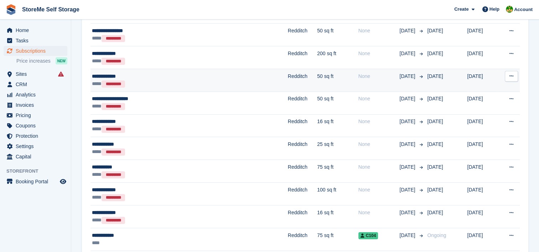
click at [288, 83] on td "Redditch" at bounding box center [302, 80] width 29 height 23
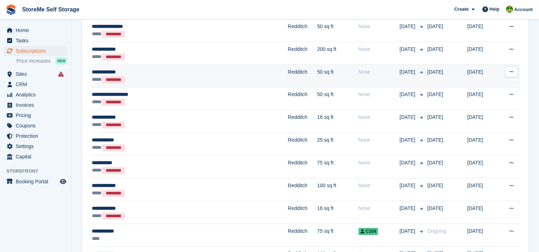
scroll to position [392, 0]
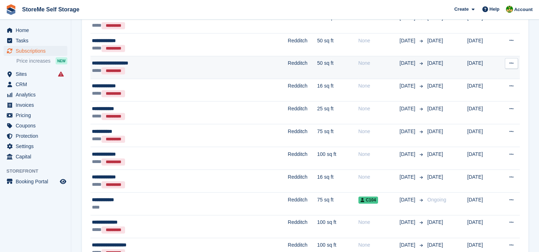
click at [205, 63] on div "**********" at bounding box center [157, 62] width 131 height 7
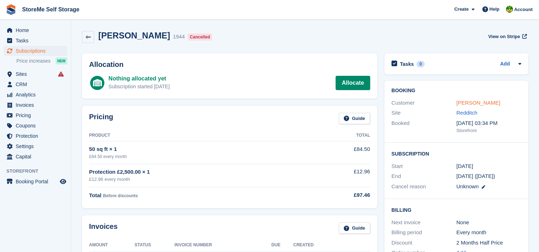
click at [480, 102] on link "[PERSON_NAME]" at bounding box center [478, 103] width 44 height 6
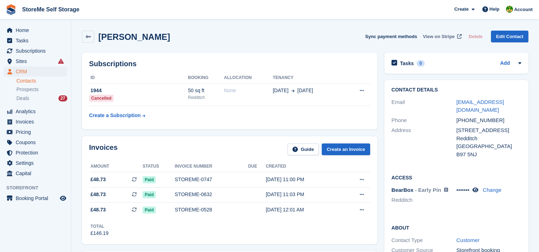
click at [439, 38] on span "View on Stripe" at bounding box center [438, 36] width 32 height 7
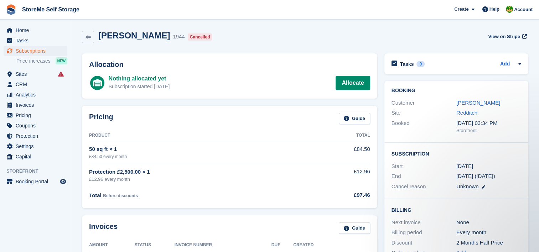
scroll to position [36, 0]
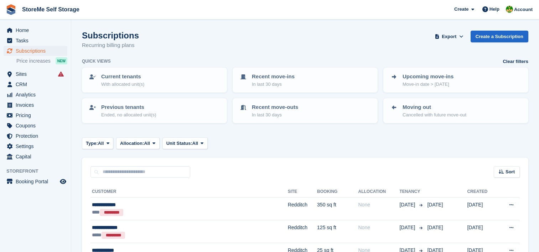
scroll to position [392, 0]
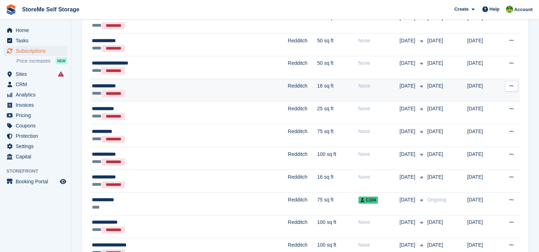
click at [288, 83] on td "Redditch" at bounding box center [302, 90] width 29 height 23
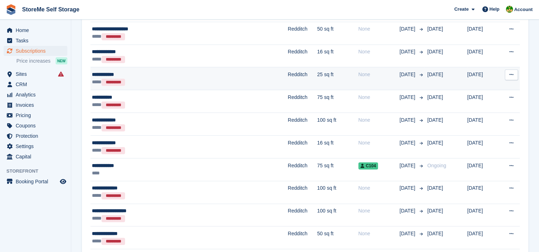
scroll to position [427, 0]
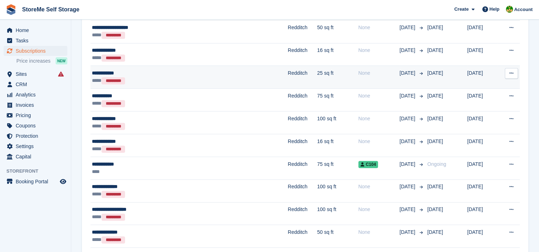
click at [203, 78] on div "**** *********" at bounding box center [157, 80] width 131 height 7
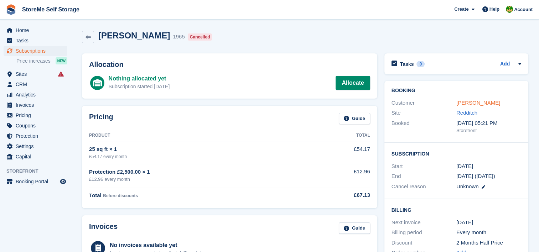
click at [467, 103] on link "John Gilmore" at bounding box center [478, 103] width 44 height 6
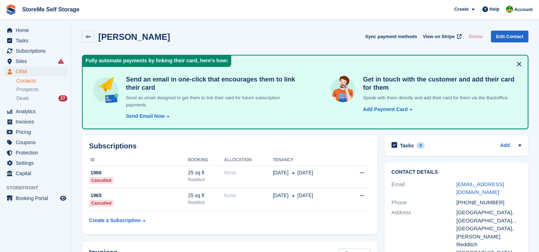
click at [520, 65] on button at bounding box center [518, 63] width 11 height 11
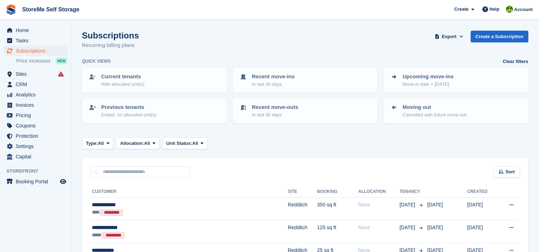
scroll to position [427, 0]
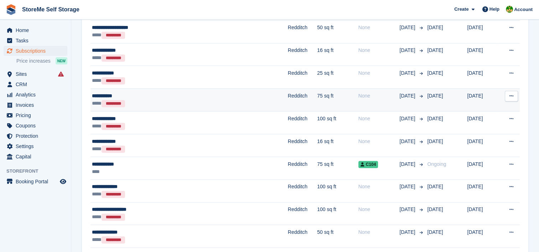
click at [200, 93] on div "**********" at bounding box center [157, 95] width 131 height 7
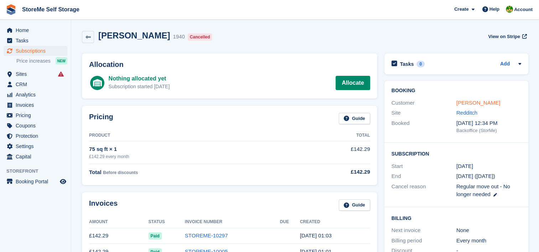
click at [476, 103] on link "[PERSON_NAME]" at bounding box center [478, 103] width 44 height 6
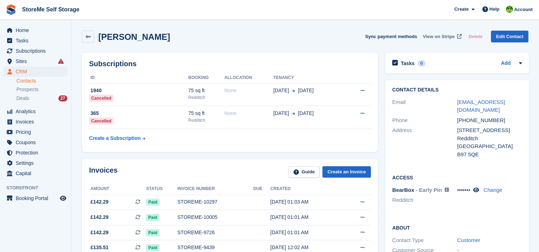
click at [442, 38] on span "View on Stripe" at bounding box center [438, 36] width 32 height 7
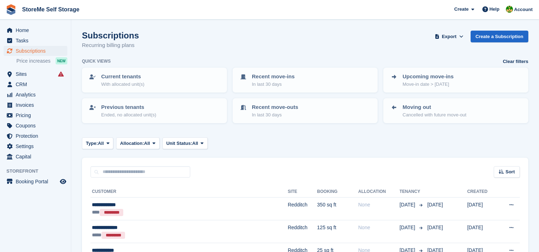
scroll to position [427, 0]
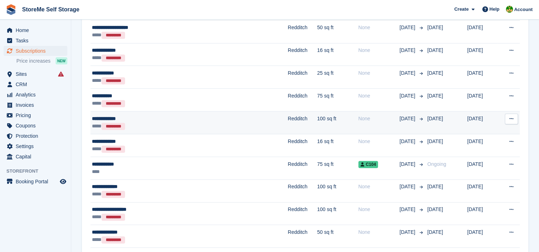
click at [288, 125] on td "Redditch" at bounding box center [302, 122] width 29 height 23
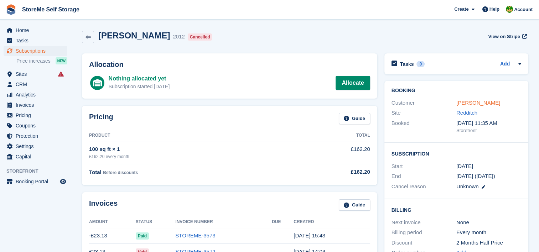
click at [480, 104] on link "[PERSON_NAME]" at bounding box center [478, 103] width 44 height 6
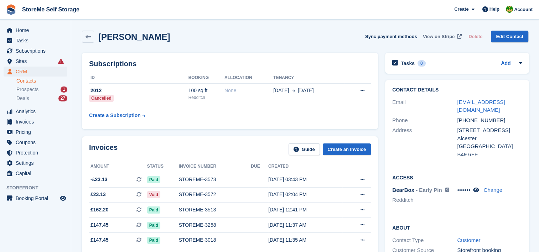
click at [440, 35] on span "View on Stripe" at bounding box center [438, 36] width 32 height 7
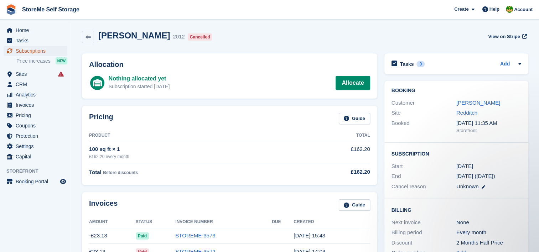
click at [33, 54] on span "Subscriptions" at bounding box center [37, 51] width 43 height 10
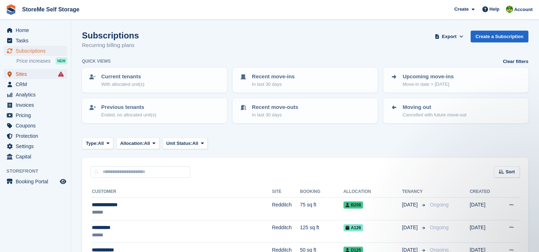
click at [19, 75] on span "Sites" at bounding box center [37, 74] width 43 height 10
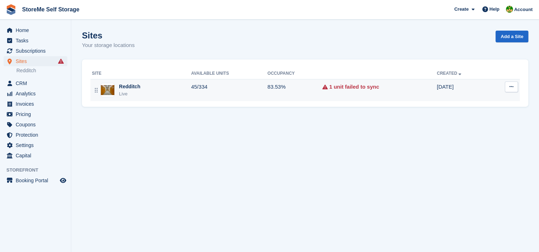
click at [142, 91] on div "Redditch Live" at bounding box center [141, 90] width 99 height 15
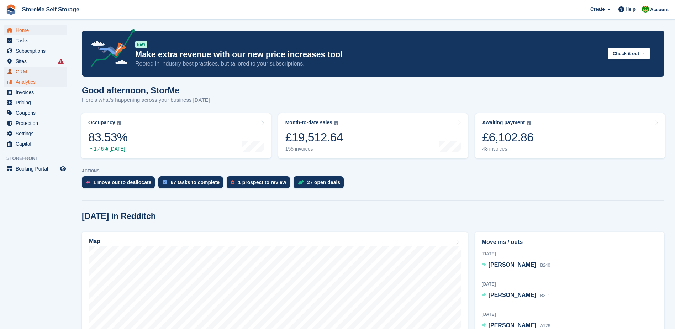
click at [19, 67] on span "CRM" at bounding box center [37, 72] width 43 height 10
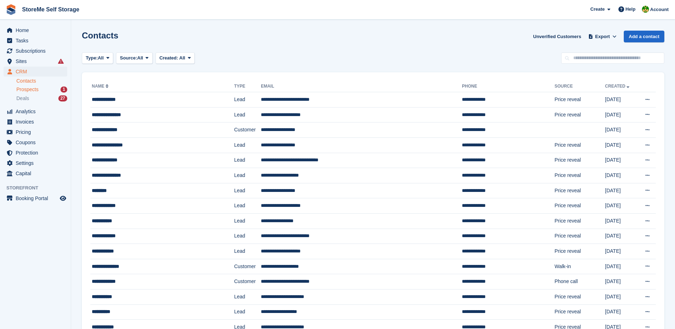
click at [27, 91] on span "Prospects" at bounding box center [27, 89] width 22 height 7
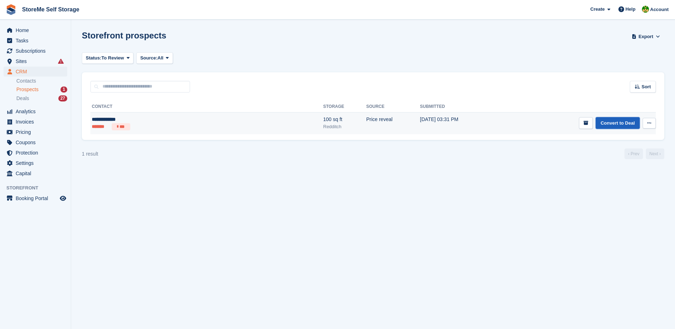
click at [615, 125] on link "Convert to Deal" at bounding box center [618, 123] width 44 height 12
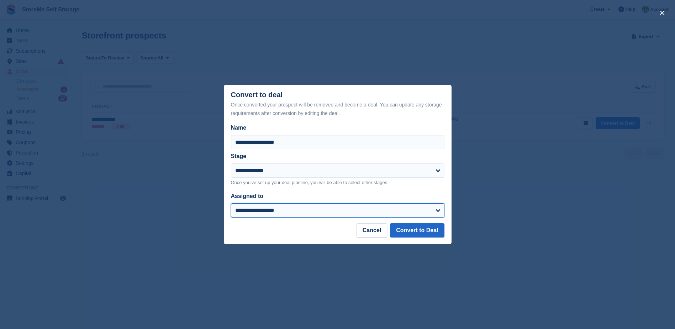
click at [254, 213] on select "**********" at bounding box center [338, 210] width 214 height 14
select select "**"
click at [231, 204] on select "**********" at bounding box center [338, 210] width 214 height 14
click at [437, 233] on button "Convert to Deal" at bounding box center [417, 230] width 54 height 14
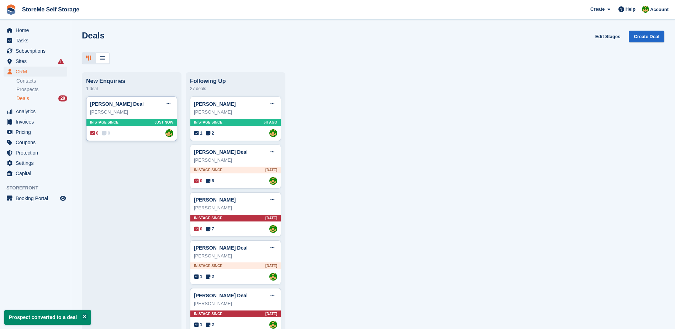
click at [138, 130] on div "Sarah Hulland Deal Edit deal Mark as won Mark as lost Delete deal Sarah Hulland…" at bounding box center [131, 118] width 91 height 44
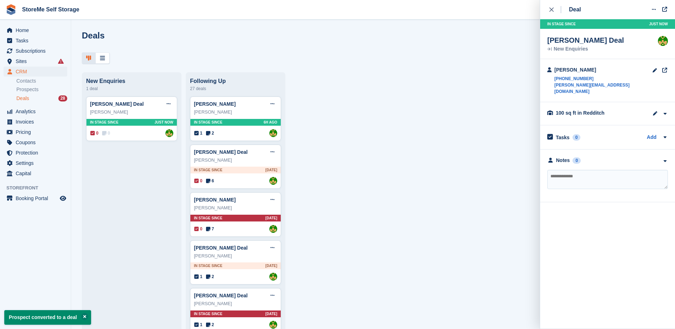
click at [584, 170] on textarea at bounding box center [607, 179] width 121 height 19
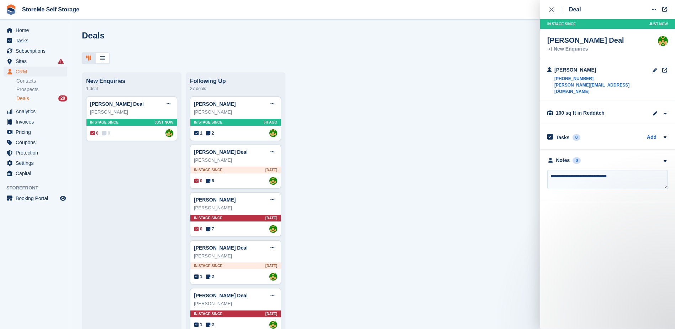
type textarea "**********"
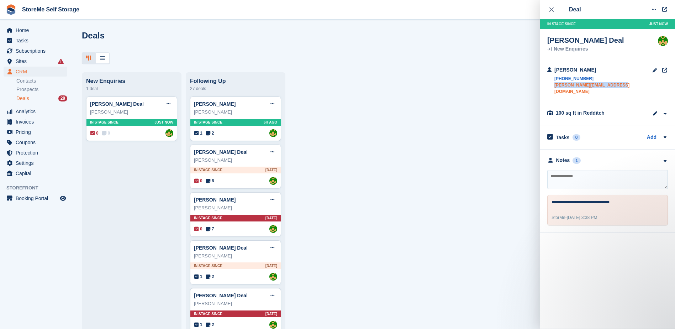
drag, startPoint x: 617, startPoint y: 84, endPoint x: 555, endPoint y: 88, distance: 62.4
click at [555, 88] on div "Sarah Hulland +447804499328 sarahjane.hulland@gmail.com" at bounding box center [607, 80] width 135 height 43
copy link "sarahjane.hulland@gmail.com"
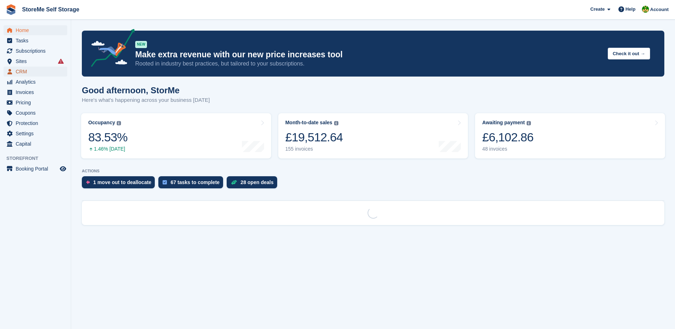
click at [22, 72] on span "CRM" at bounding box center [37, 72] width 43 height 10
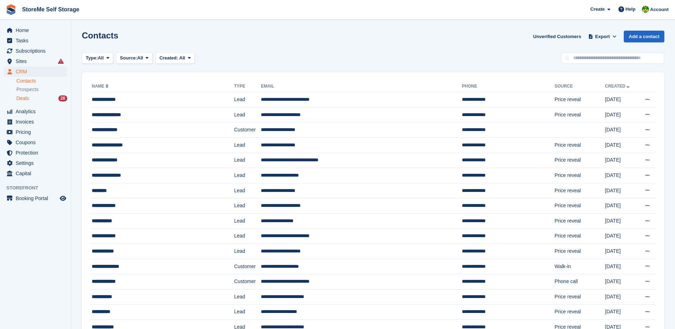
click at [17, 98] on span "Deals" at bounding box center [22, 98] width 13 height 7
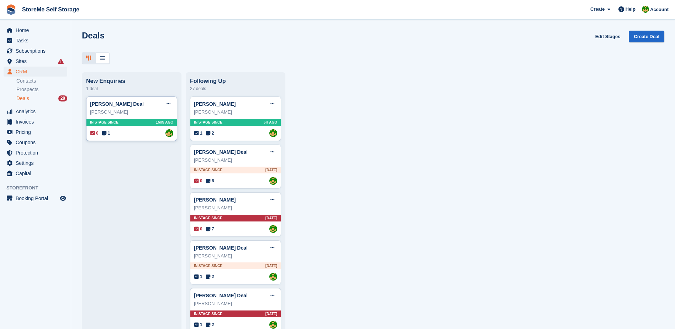
click at [138, 125] on div "In stage since 1MIN AGO" at bounding box center [131, 122] width 90 height 7
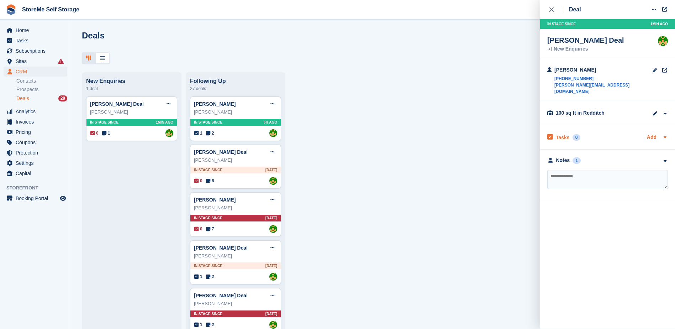
click at [651, 133] on link "Add" at bounding box center [652, 137] width 10 height 8
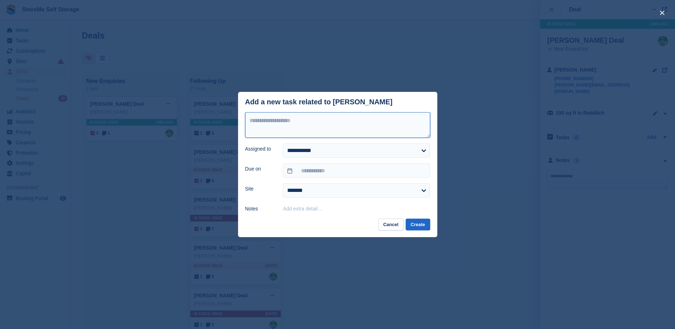
click at [343, 127] on textarea at bounding box center [337, 125] width 185 height 26
type textarea "**"
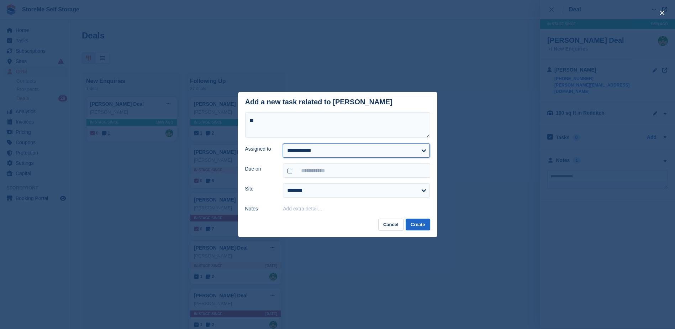
click at [304, 156] on select "**********" at bounding box center [356, 150] width 147 height 14
select select "**"
click at [283, 144] on select "**********" at bounding box center [356, 150] width 147 height 14
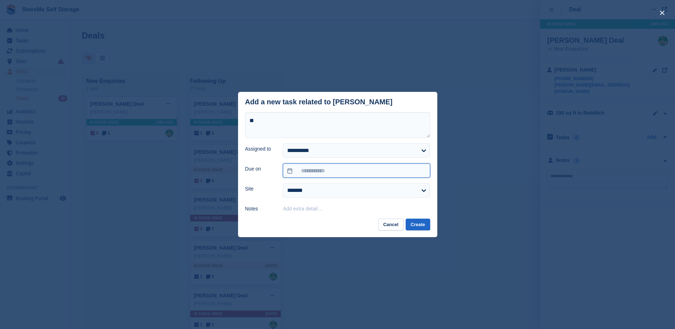
click at [313, 175] on input "text" at bounding box center [356, 170] width 147 height 14
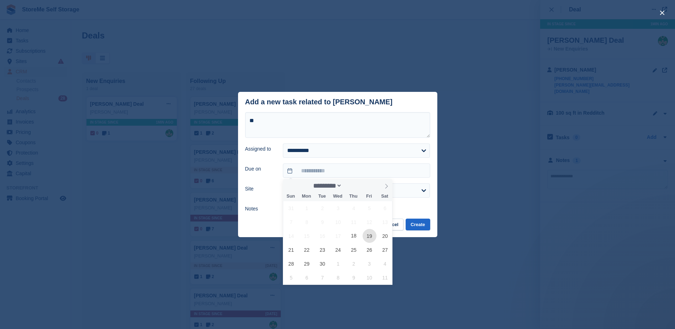
click at [369, 237] on span "19" at bounding box center [370, 236] width 14 height 14
type input "**********"
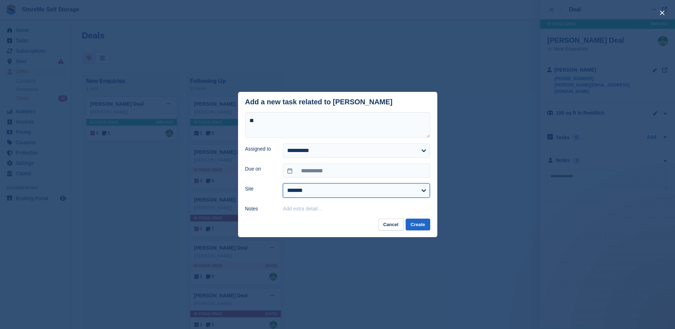
click at [300, 193] on select "******* ********" at bounding box center [356, 190] width 147 height 14
select select "**"
click at [283, 184] on select "******* ********" at bounding box center [356, 190] width 147 height 14
click at [420, 228] on button "Create" at bounding box center [418, 225] width 24 height 12
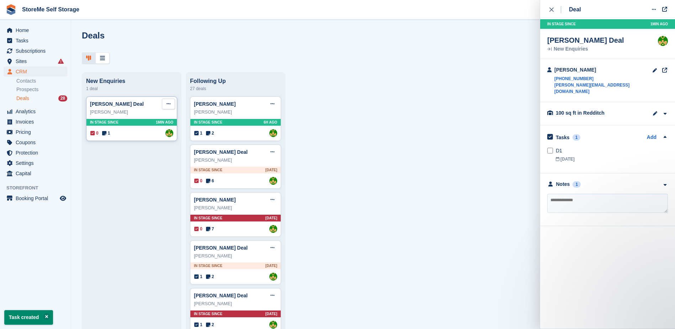
click at [168, 106] on icon at bounding box center [169, 103] width 4 height 5
click at [126, 120] on p "Edit deal" at bounding box center [141, 117] width 62 height 9
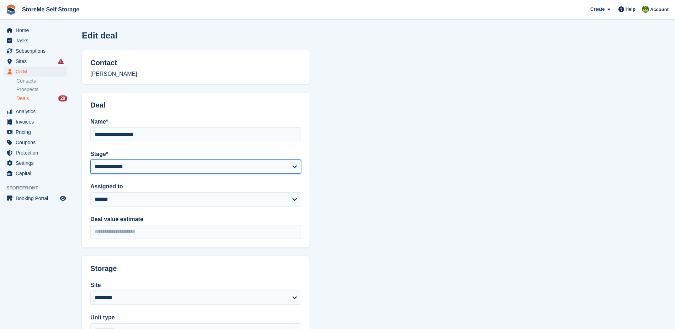
click at [127, 168] on select "**********" at bounding box center [195, 166] width 211 height 14
select select "****"
click at [90, 159] on select "**********" at bounding box center [195, 166] width 211 height 14
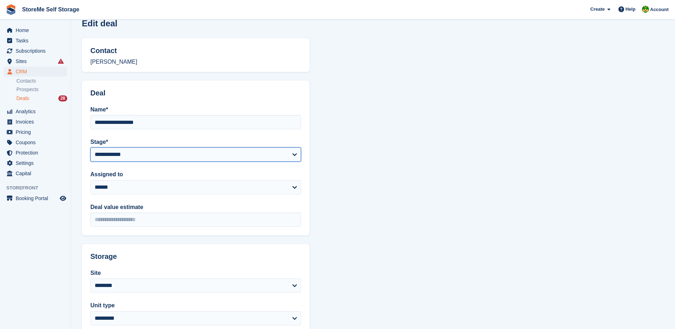
scroll to position [124, 0]
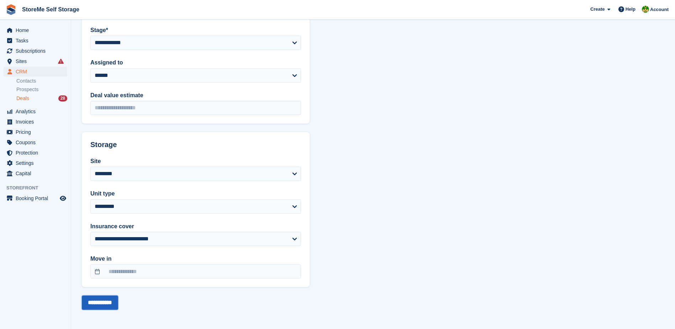
click at [118, 298] on input "**********" at bounding box center [100, 302] width 36 height 14
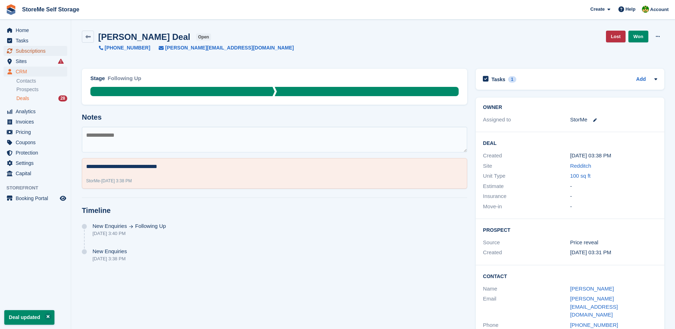
click at [35, 51] on span "Subscriptions" at bounding box center [37, 51] width 43 height 10
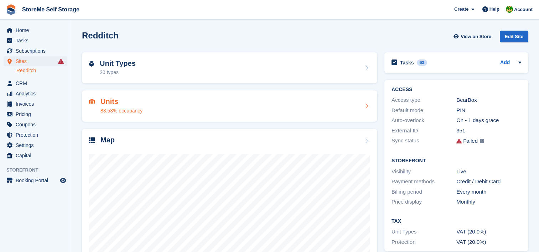
click at [167, 110] on div "Units 83.53% occupancy" at bounding box center [229, 106] width 281 height 17
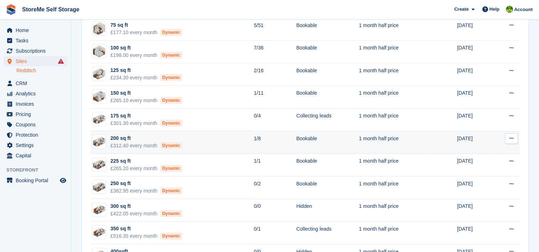
scroll to position [214, 0]
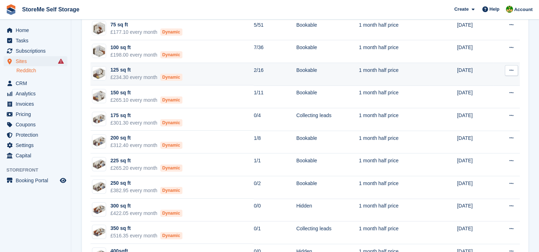
click at [212, 75] on td "125 sq ft £234.30 every month Dynamic" at bounding box center [171, 74] width 163 height 23
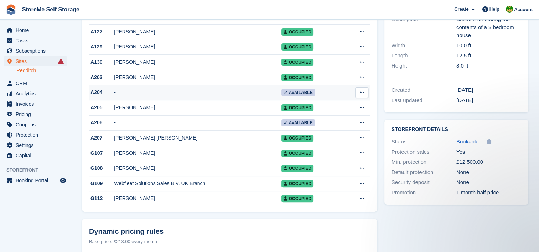
click at [363, 93] on icon at bounding box center [361, 92] width 4 height 5
click at [333, 103] on p "Edit unit" at bounding box center [334, 106] width 62 height 9
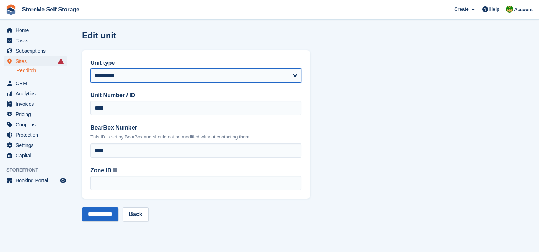
click at [132, 71] on select "**********" at bounding box center [195, 75] width 211 height 14
select select "***"
click at [90, 68] on select "**********" at bounding box center [195, 75] width 211 height 14
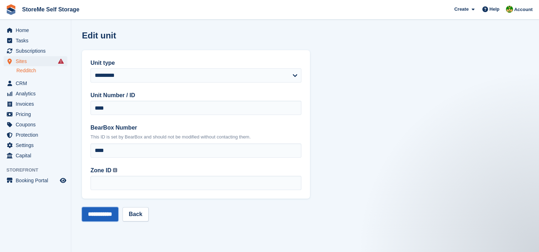
click at [107, 214] on input "**********" at bounding box center [100, 214] width 36 height 14
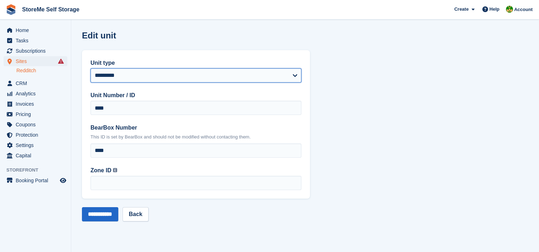
click at [104, 75] on select "**********" at bounding box center [195, 75] width 211 height 14
select select "***"
click at [90, 68] on select "**********" at bounding box center [195, 75] width 211 height 14
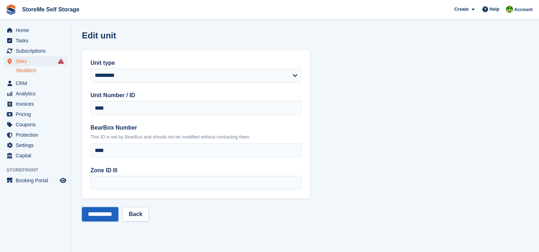
click at [110, 212] on input "**********" at bounding box center [100, 214] width 36 height 14
select select "***"
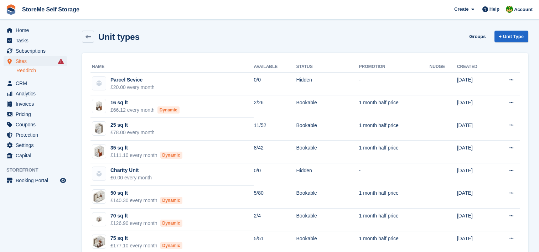
scroll to position [214, 0]
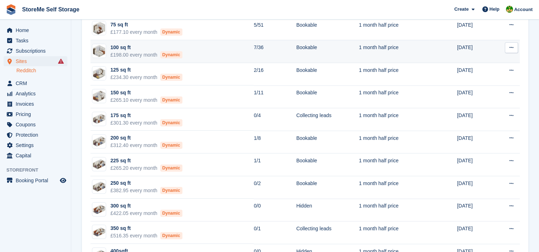
click at [188, 51] on td "100 sq ft £198.00 every month Dynamic" at bounding box center [171, 51] width 163 height 23
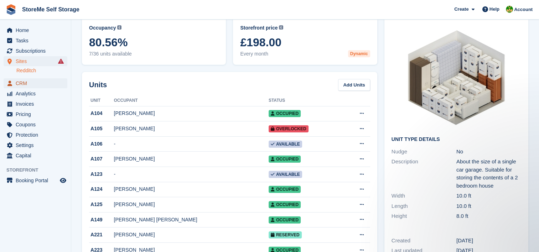
click at [29, 85] on span "CRM" at bounding box center [37, 83] width 43 height 10
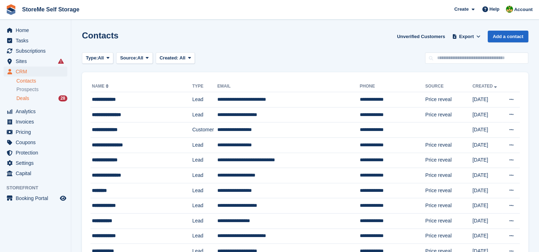
click at [22, 99] on span "Deals" at bounding box center [22, 98] width 13 height 7
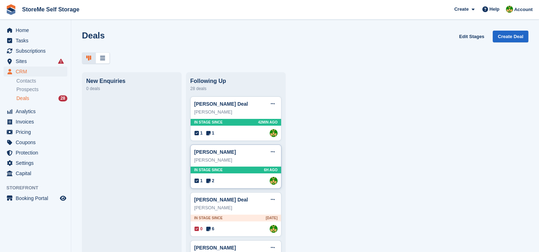
click at [242, 167] on div "sully Ullah Deal Edit deal Mark as won Mark as lost Delete deal sully Ullah In …" at bounding box center [235, 167] width 91 height 44
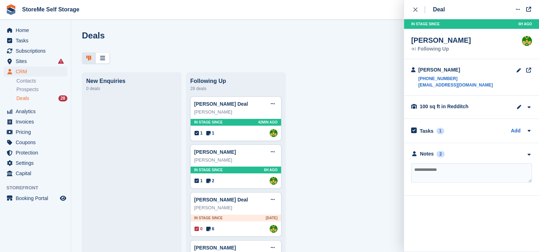
click at [432, 166] on textarea at bounding box center [471, 172] width 121 height 19
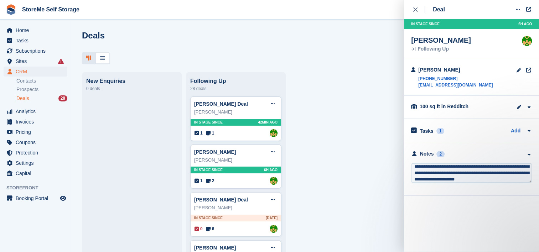
scroll to position [28, 0]
type textarea "**********"
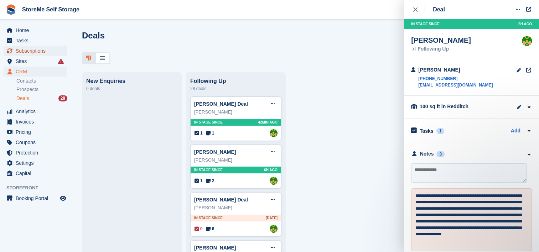
click at [46, 53] on span "Subscriptions" at bounding box center [37, 51] width 43 height 10
